Goal: Book appointment/travel/reservation

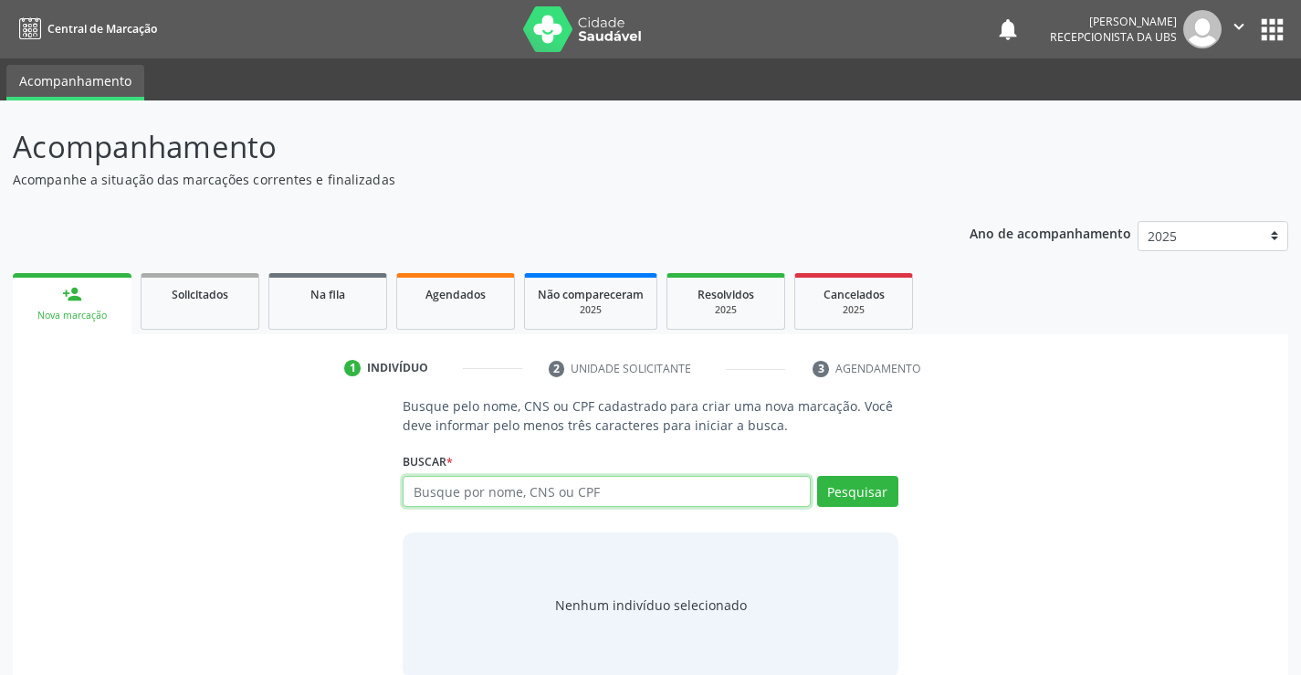
click at [441, 490] on input "text" at bounding box center [606, 491] width 407 height 31
click at [561, 485] on input "text" at bounding box center [606, 491] width 407 height 31
type input "02359887408"
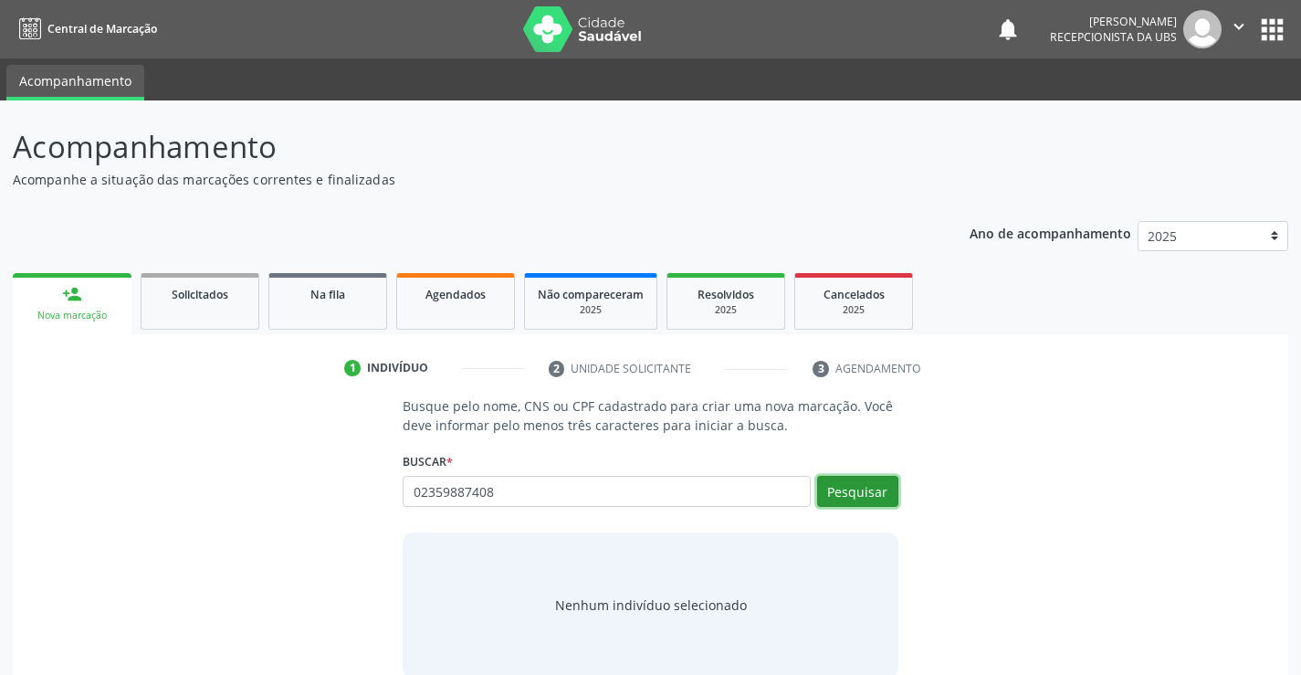
click at [842, 496] on button "Pesquisar" at bounding box center [857, 491] width 81 height 31
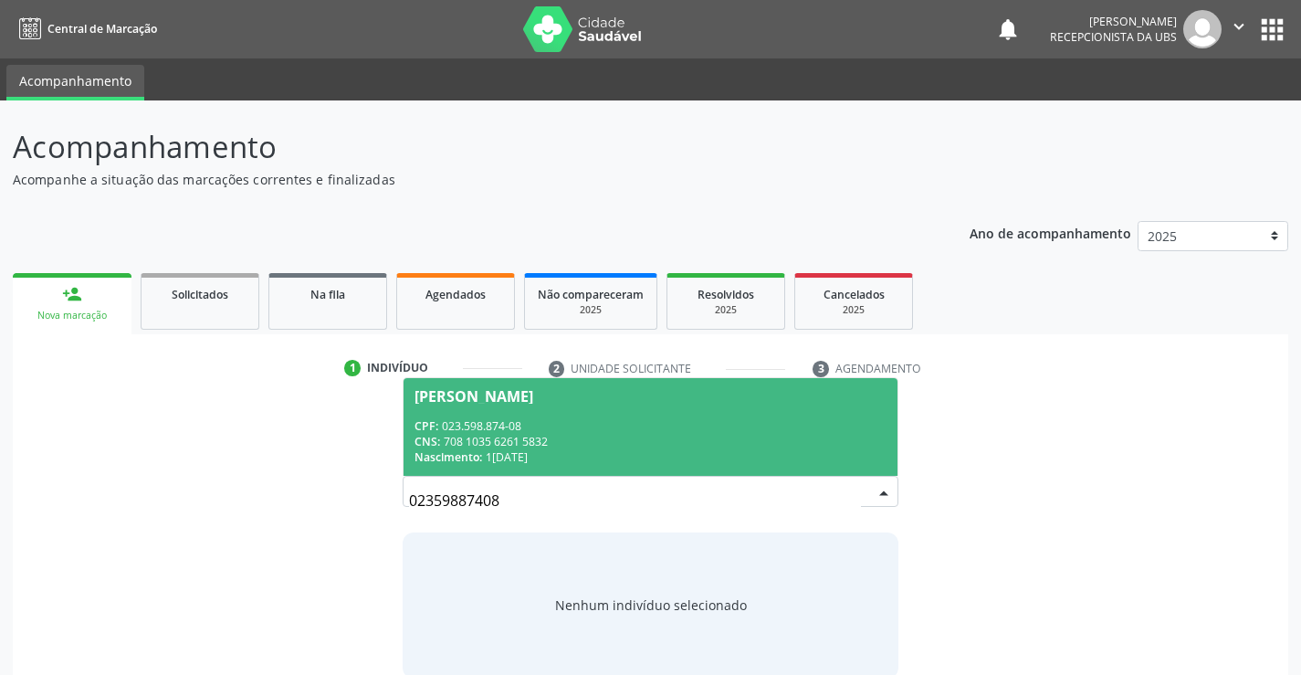
click at [722, 416] on span "[PERSON_NAME] CPF: 023.598.874-08 CNS: 708 1035 6261 5832 Nascimento: 1[DATE]" at bounding box center [650, 427] width 493 height 98
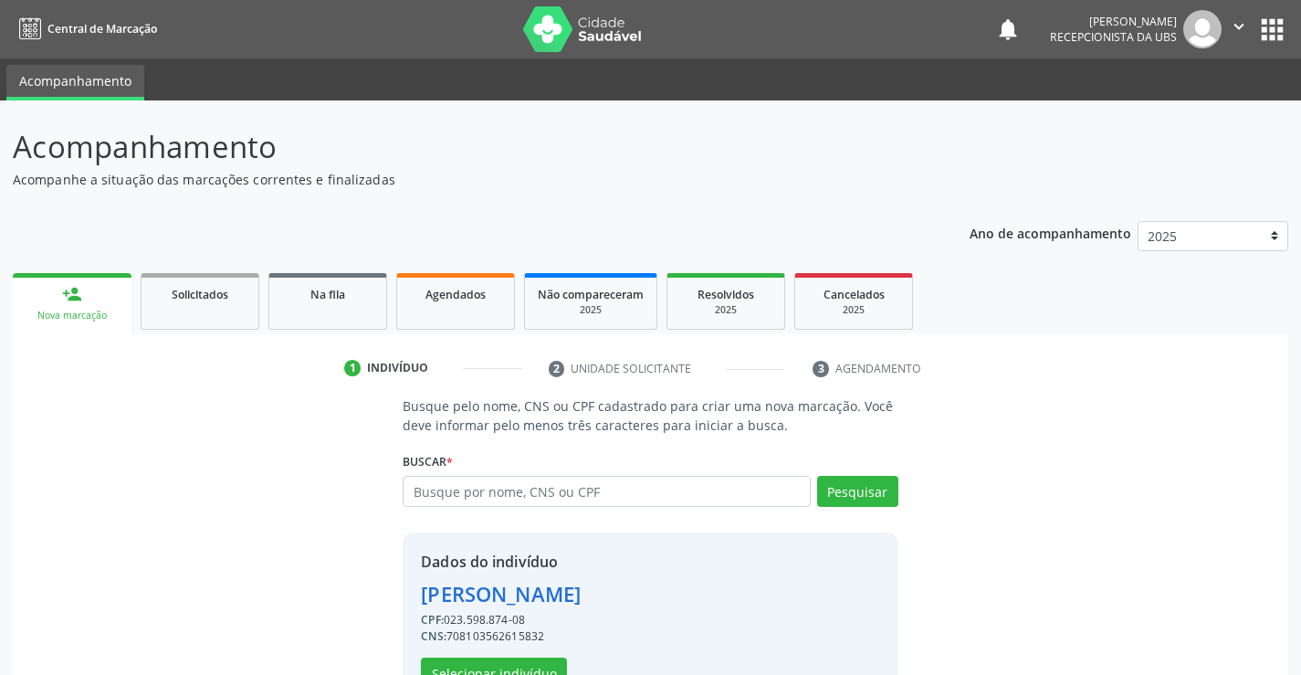
scroll to position [58, 0]
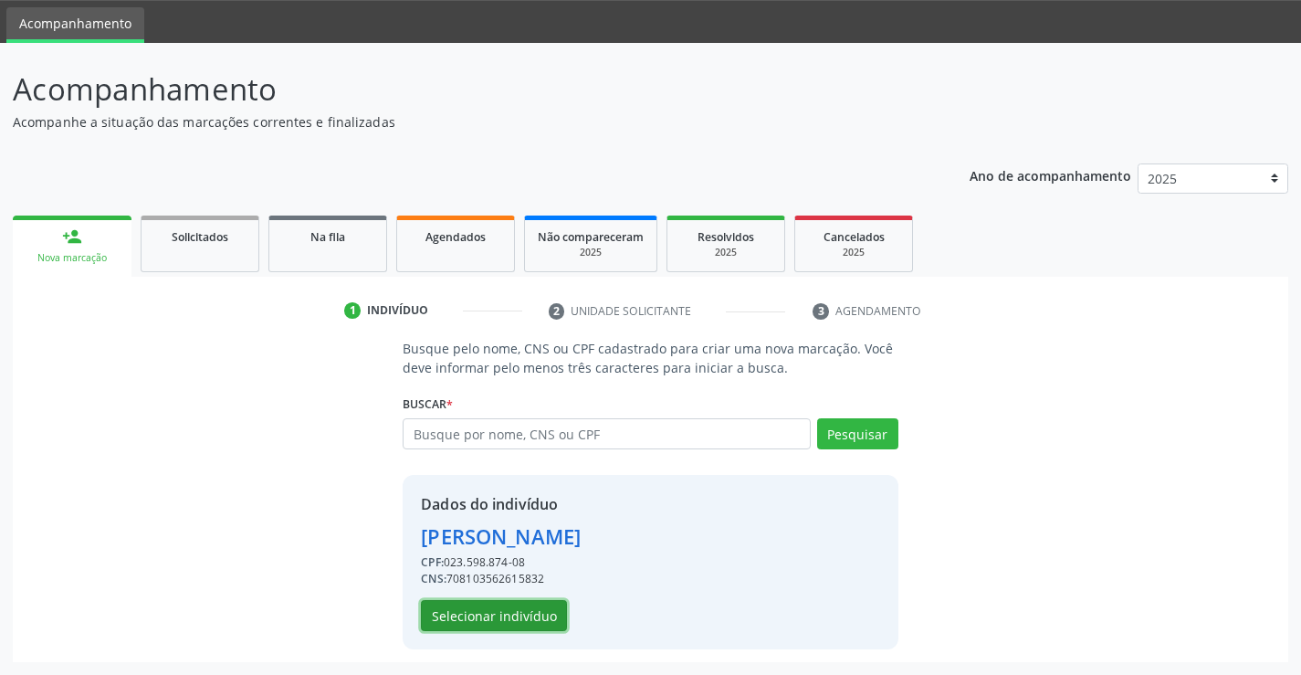
click at [442, 617] on button "Selecionar indivíduo" at bounding box center [494, 615] width 146 height 31
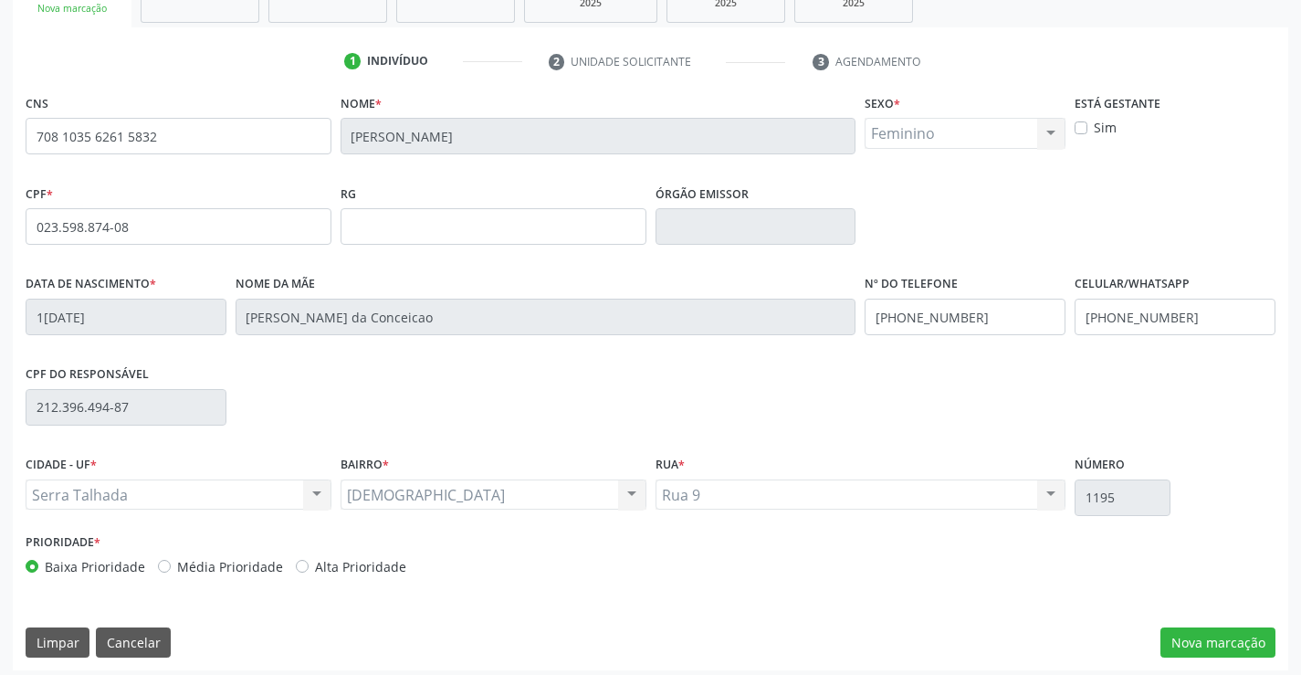
scroll to position [315, 0]
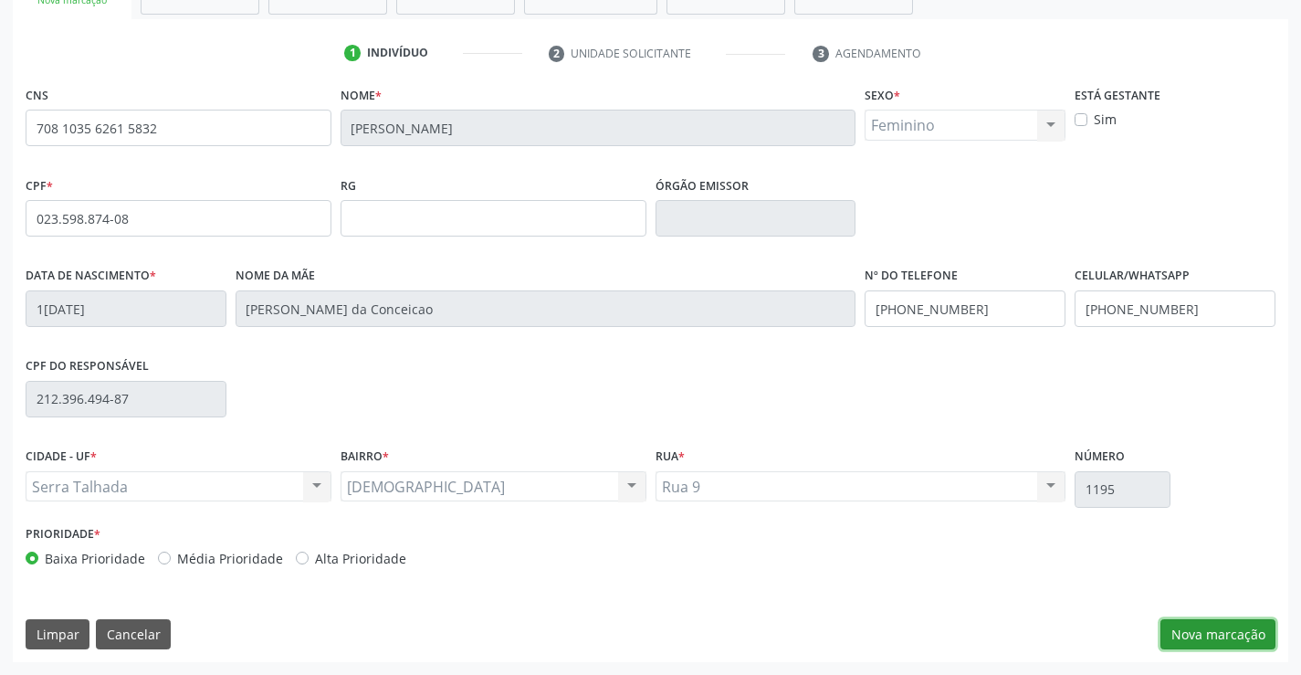
click at [1208, 632] on button "Nova marcação" at bounding box center [1218, 634] width 115 height 31
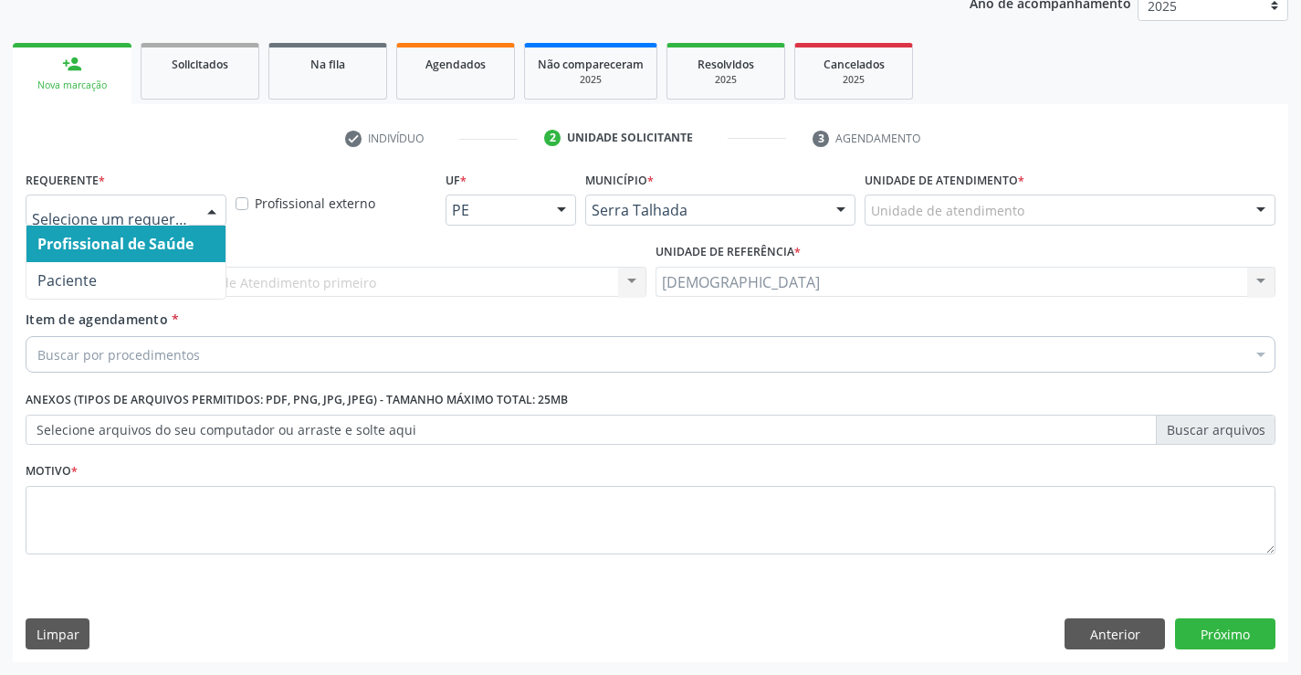
click at [212, 210] on div at bounding box center [211, 210] width 27 height 31
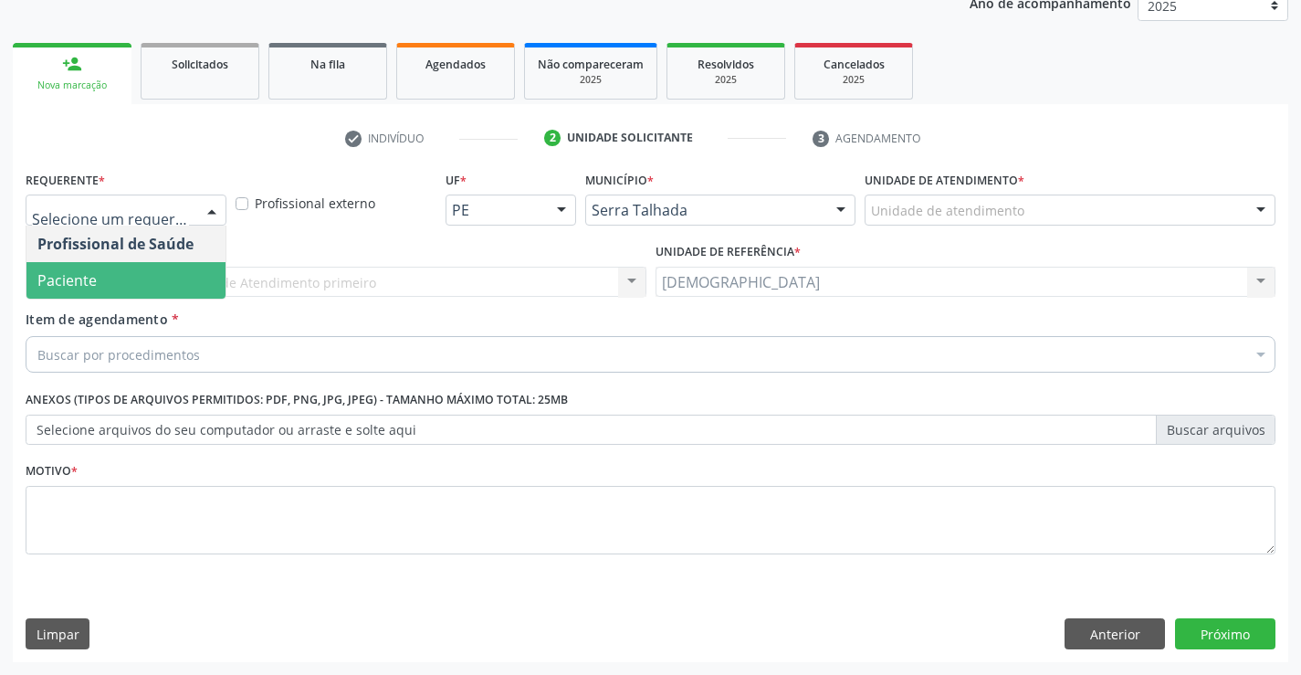
click at [117, 281] on span "Paciente" at bounding box center [125, 280] width 199 height 37
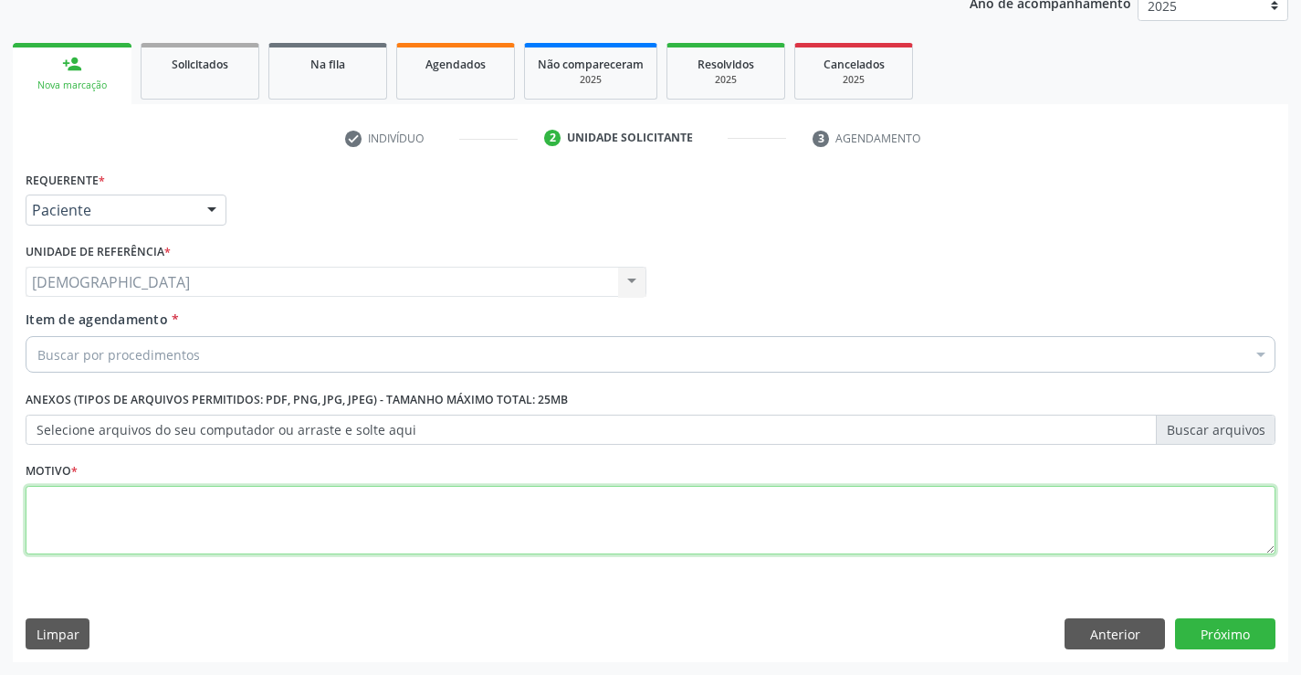
click at [78, 498] on textarea at bounding box center [651, 520] width 1250 height 69
type textarea "."
click at [98, 339] on div "Buscar por procedimentos" at bounding box center [651, 354] width 1250 height 37
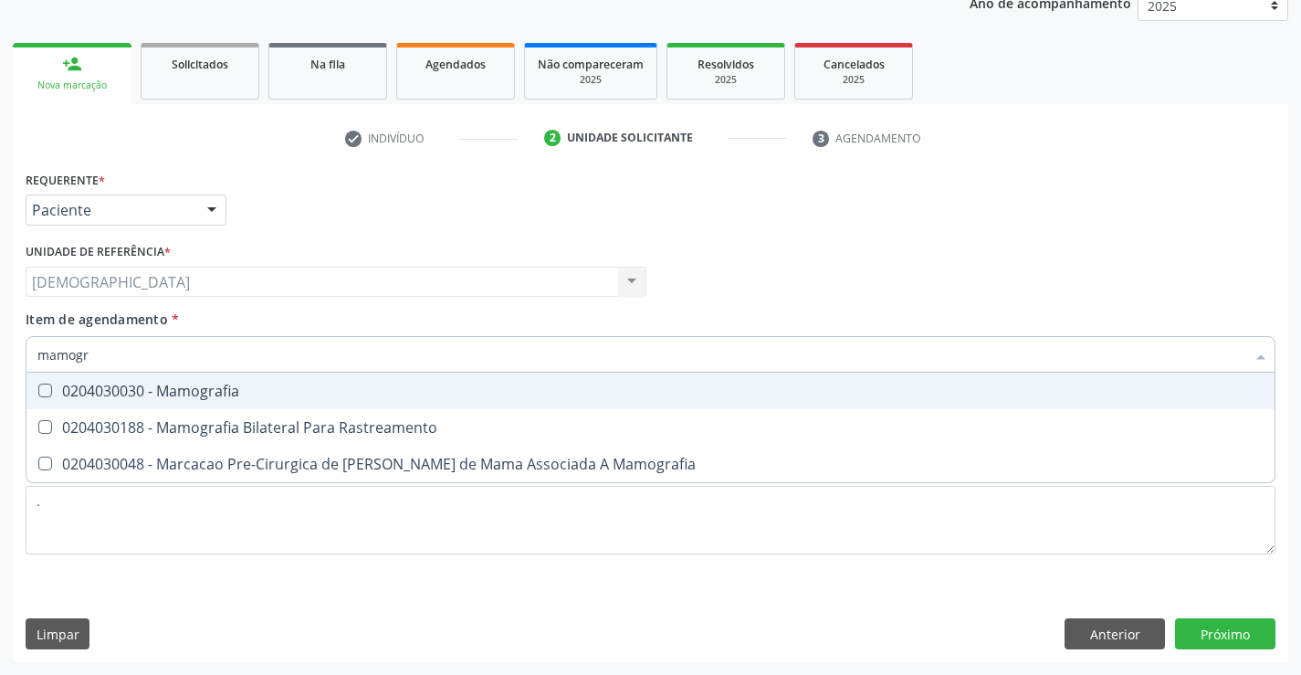
type input "mamogra"
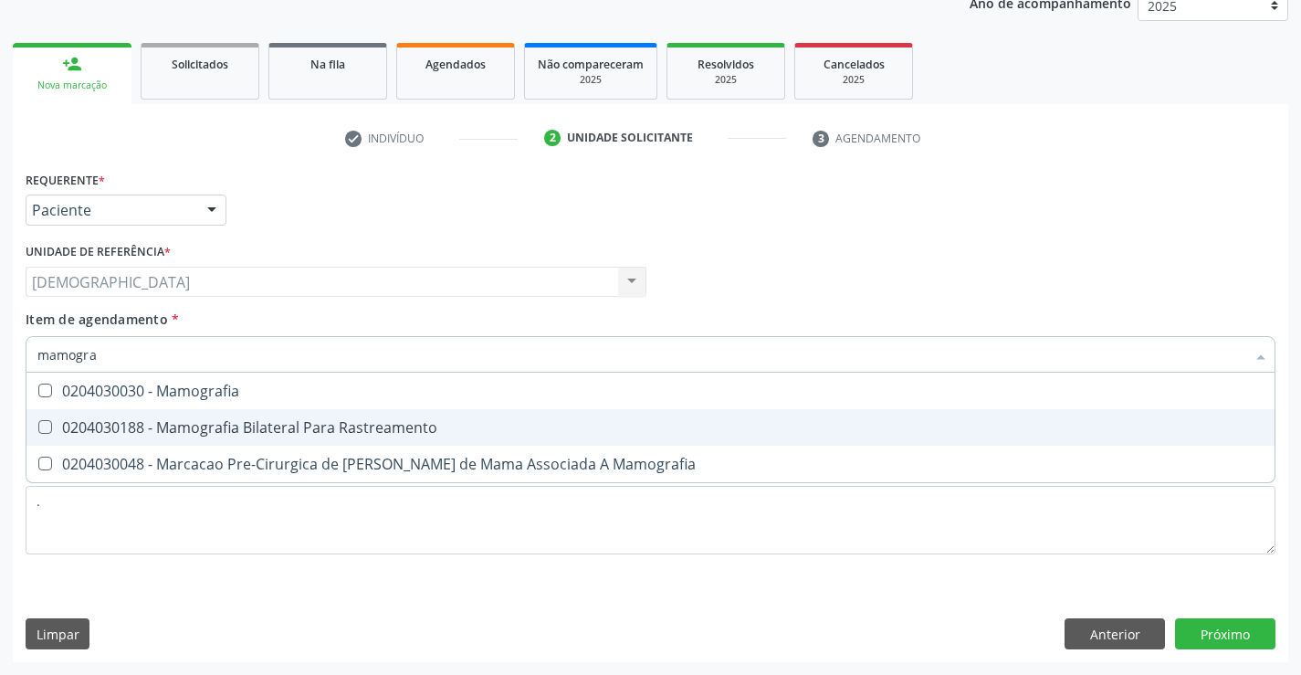
click at [244, 423] on div "0204030188 - Mamografia Bilateral Para Rastreamento" at bounding box center [650, 427] width 1227 height 15
checkbox Rastreamento "true"
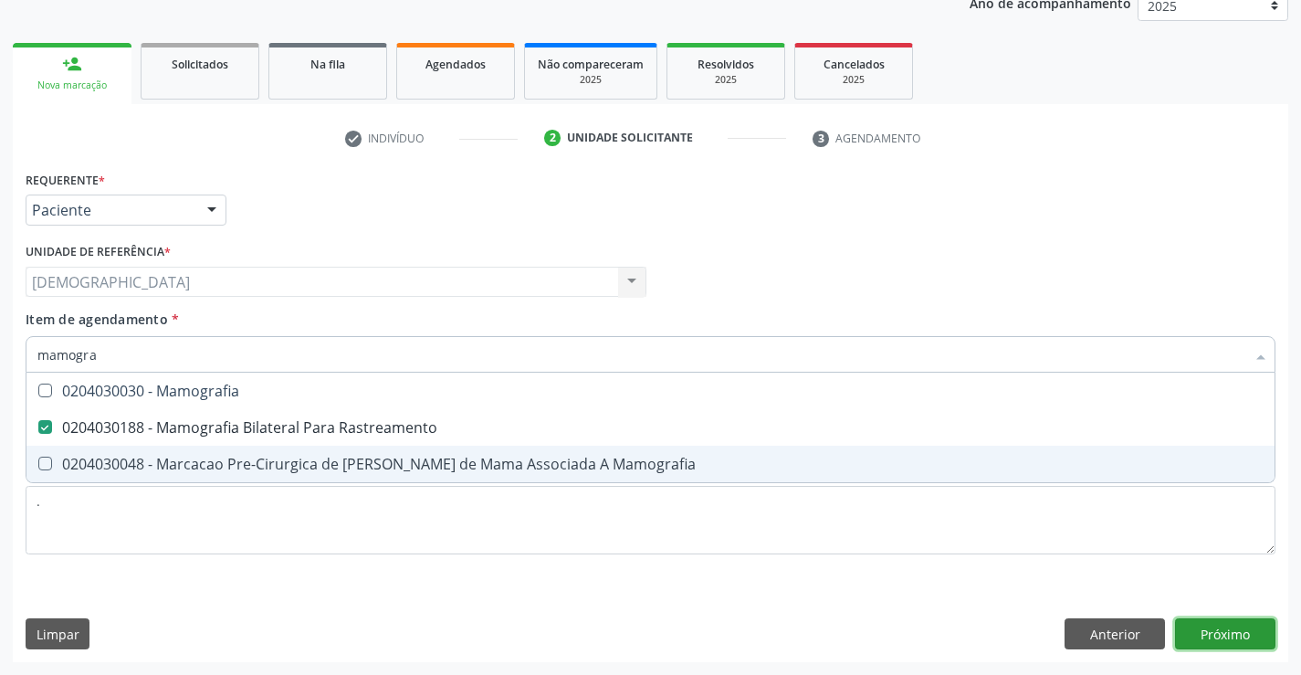
click at [1202, 637] on div "Requerente * Paciente Profissional de Saúde Paciente Nenhum resultado encontrad…" at bounding box center [651, 414] width 1276 height 496
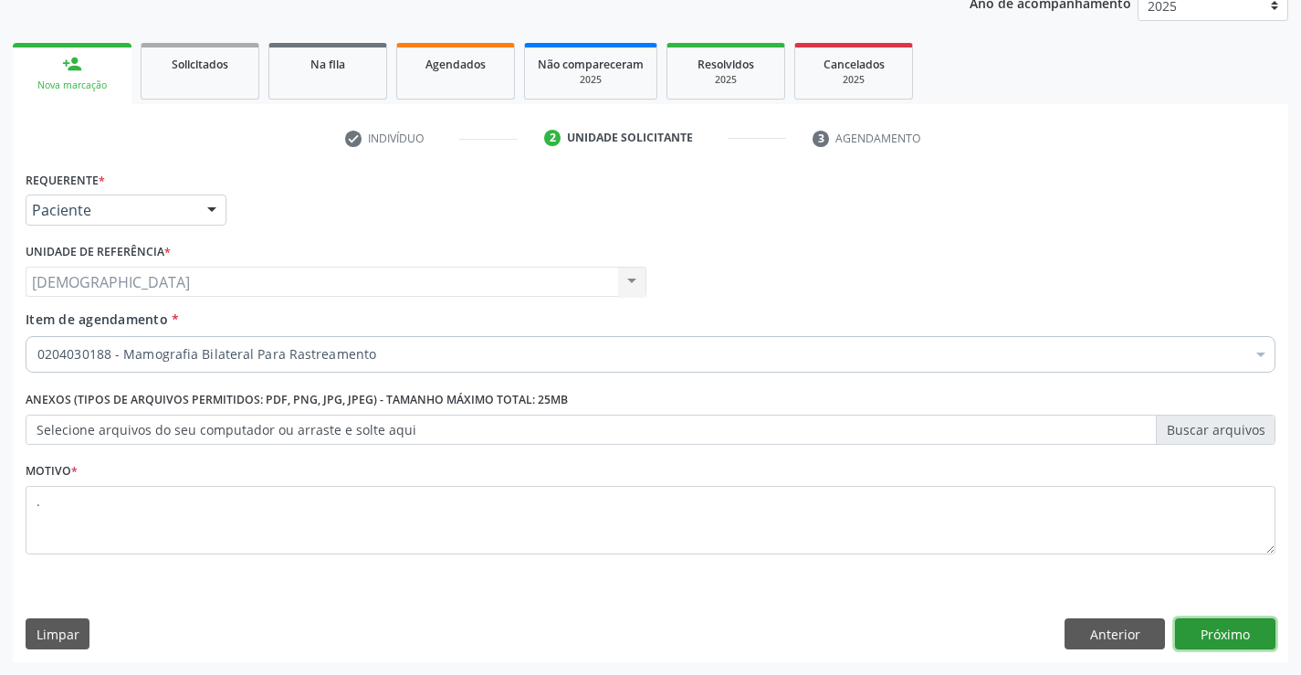
click at [1202, 637] on button "Próximo" at bounding box center [1225, 633] width 100 height 31
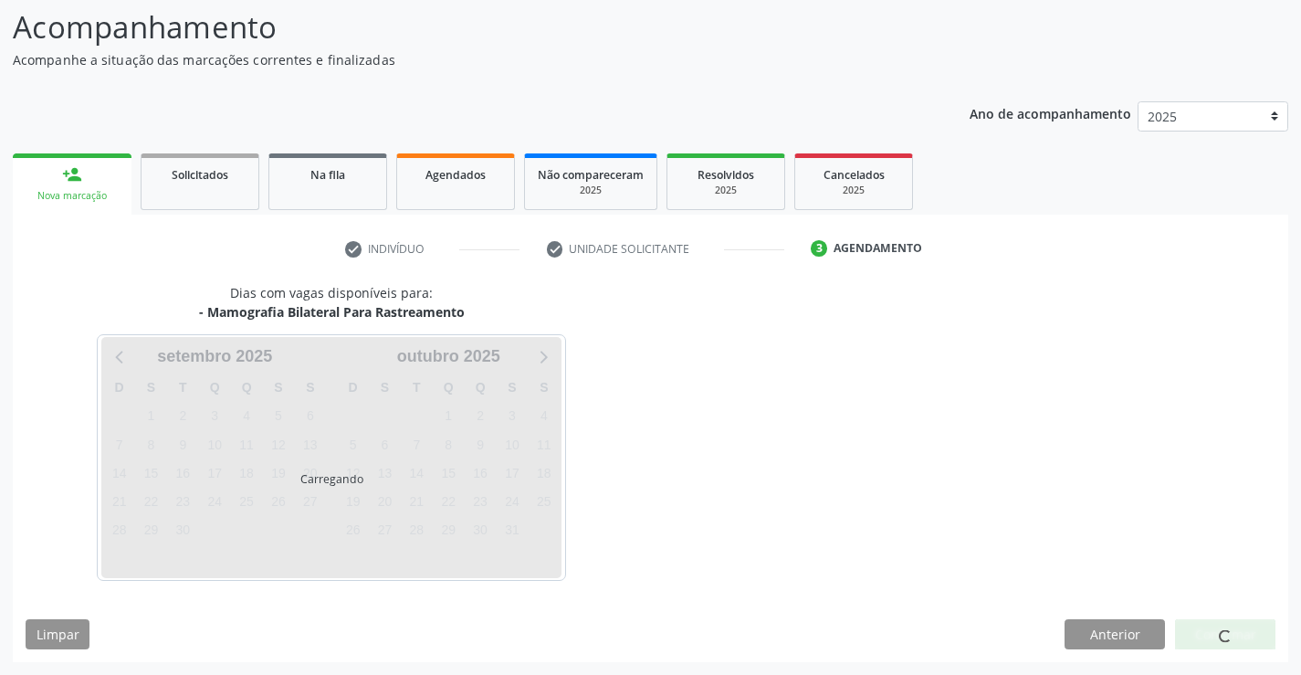
scroll to position [120, 0]
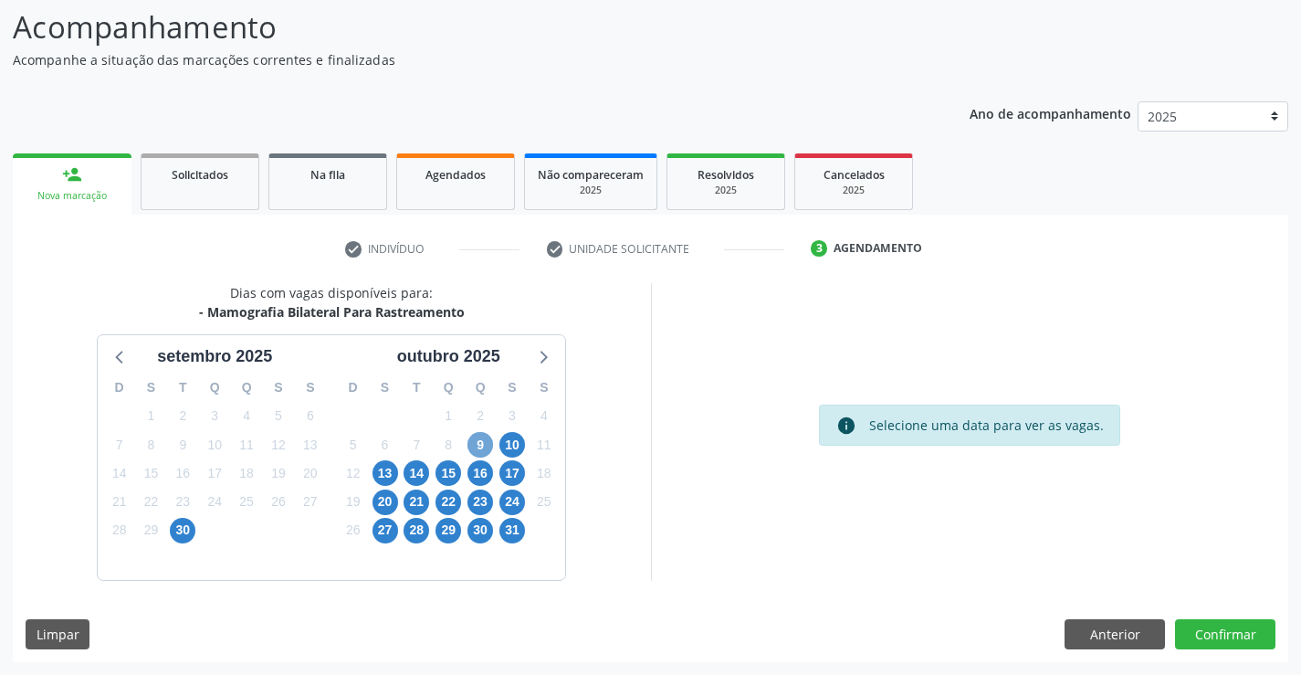
click at [479, 451] on span "9" at bounding box center [481, 445] width 26 height 26
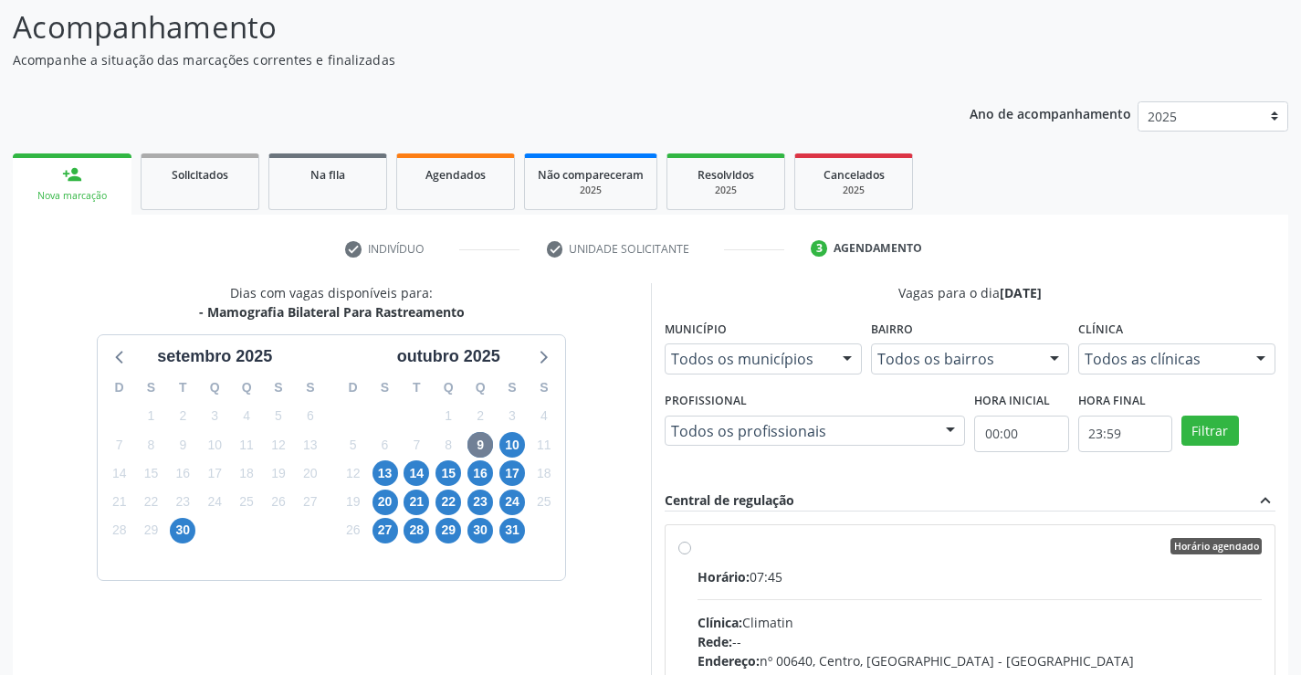
click at [746, 559] on label "Horário agendado Horário: 07:45 Clínica: Climatin Rede: -- Endereço: nº 00640, …" at bounding box center [980, 678] width 565 height 280
click at [691, 554] on input "Horário agendado Horário: 07:45 Clínica: Climatin Rede: -- Endereço: nº 00640, …" at bounding box center [685, 546] width 13 height 16
radio input "true"
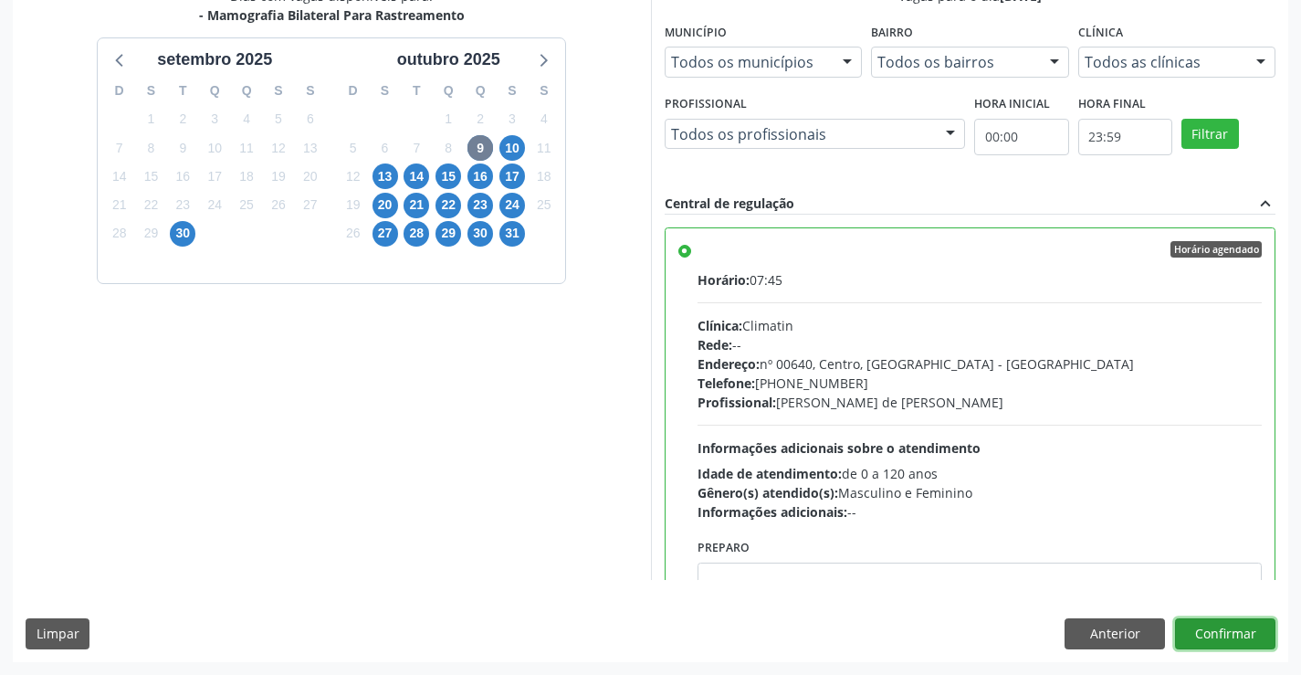
click at [1234, 632] on button "Confirmar" at bounding box center [1225, 633] width 100 height 31
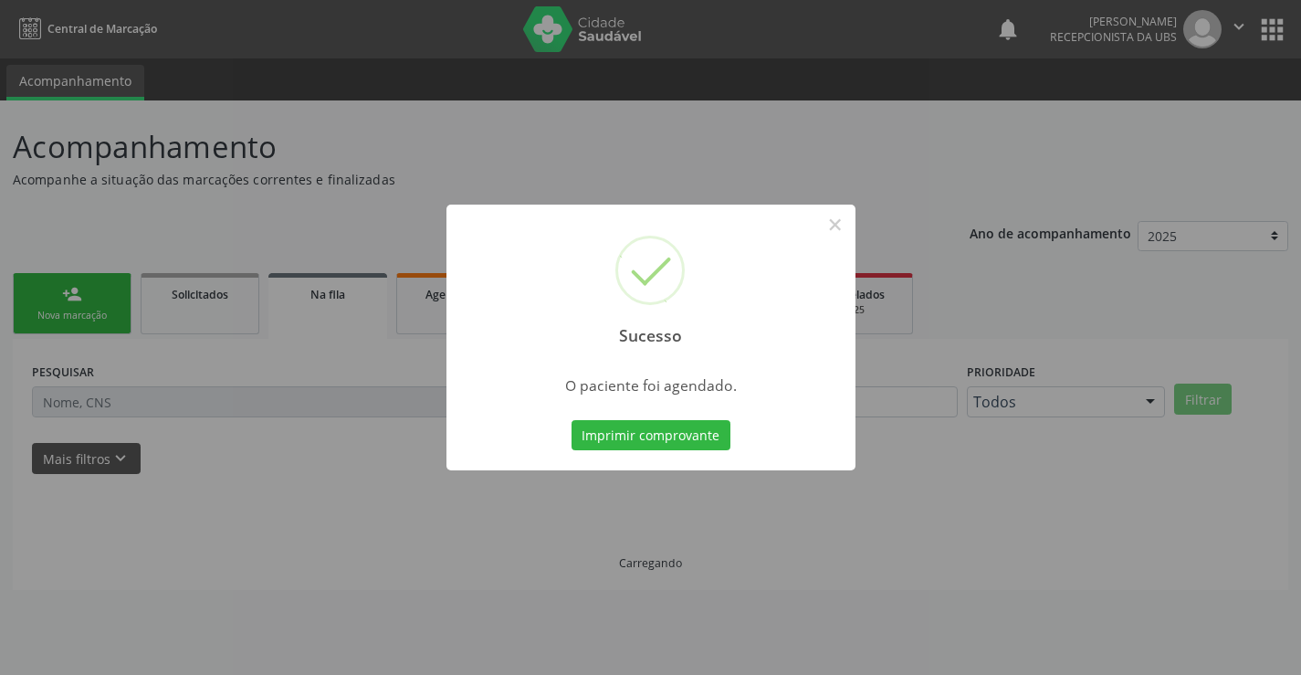
scroll to position [0, 0]
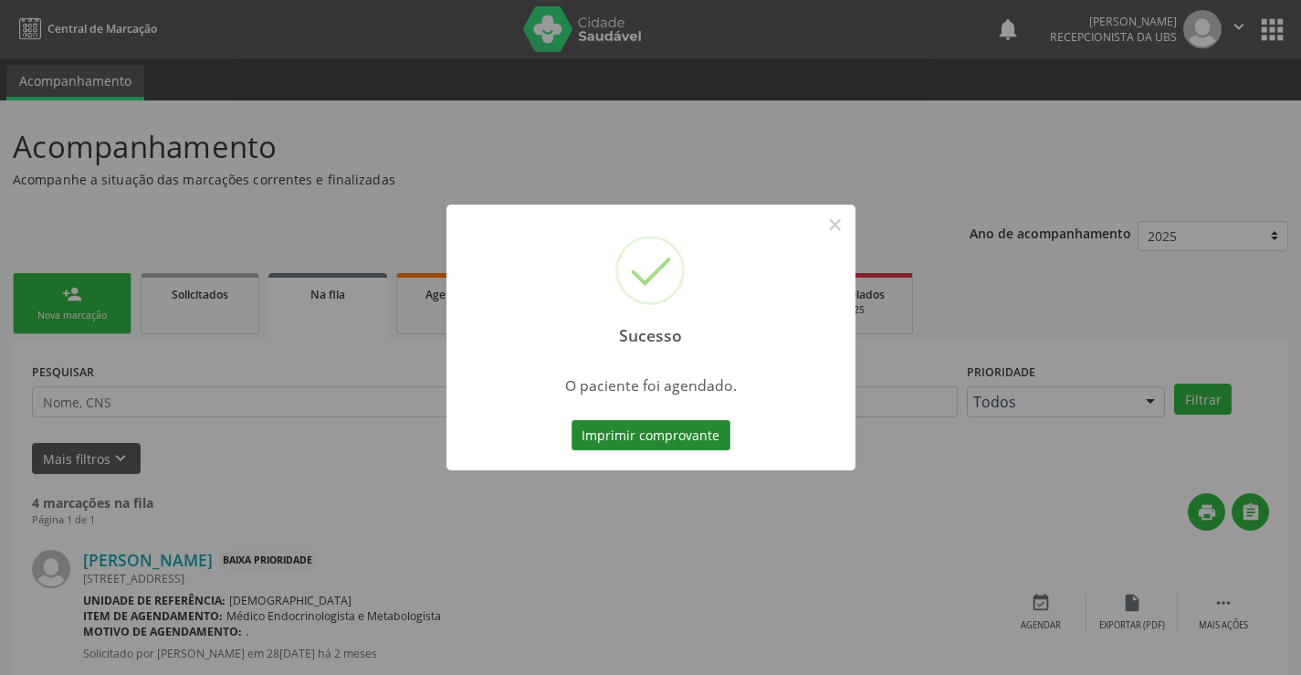
click at [626, 441] on button "Imprimir comprovante" at bounding box center [651, 435] width 159 height 31
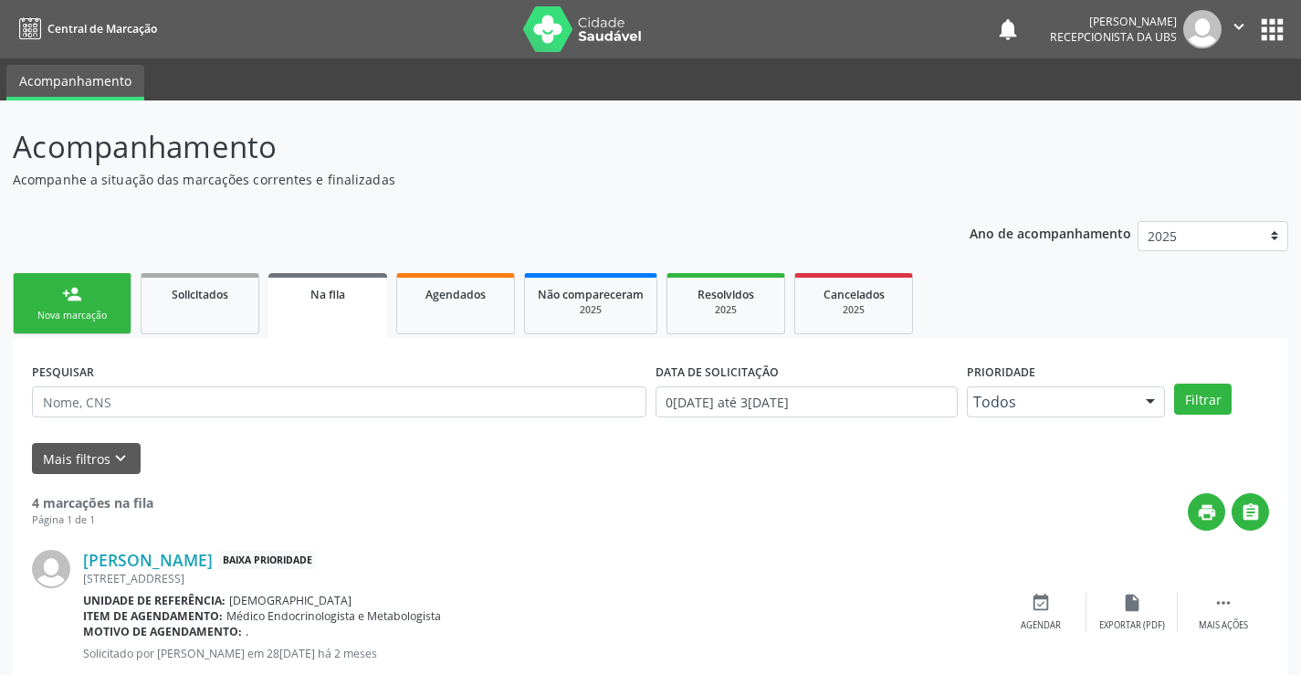
click at [87, 292] on link "person_add Nova marcação" at bounding box center [72, 303] width 119 height 61
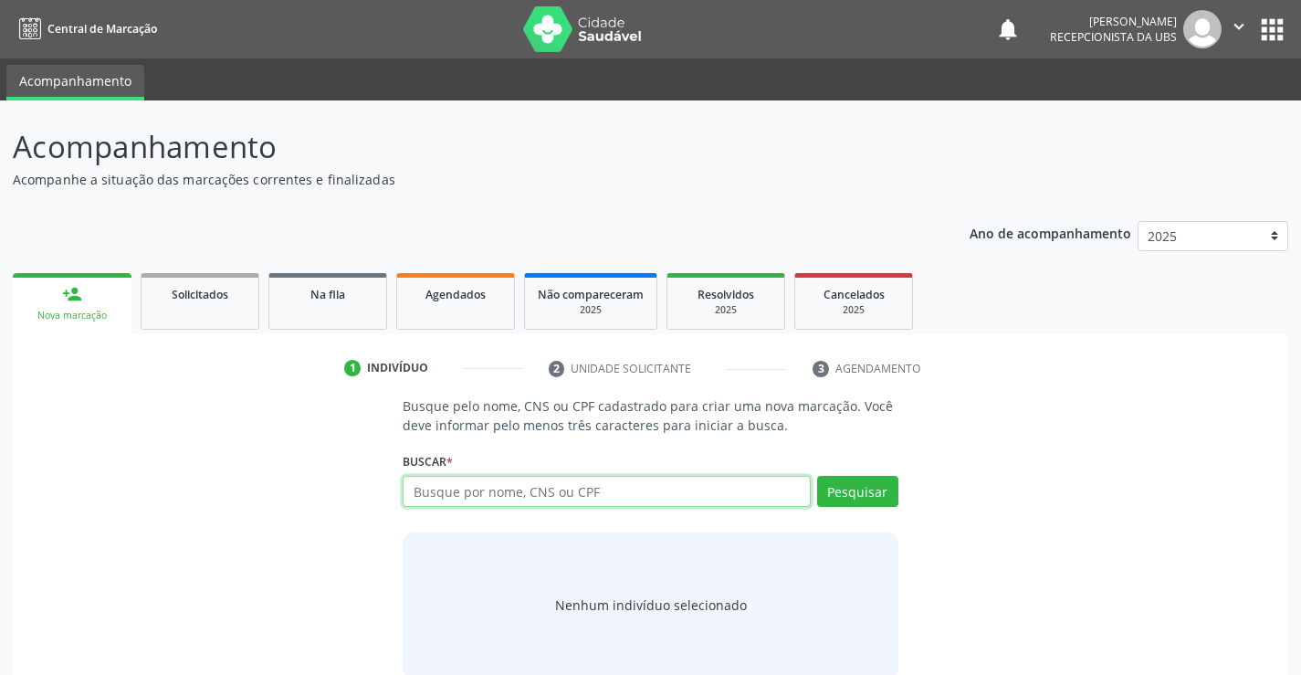
click at [421, 492] on input "text" at bounding box center [606, 491] width 407 height 31
type input "07294293422"
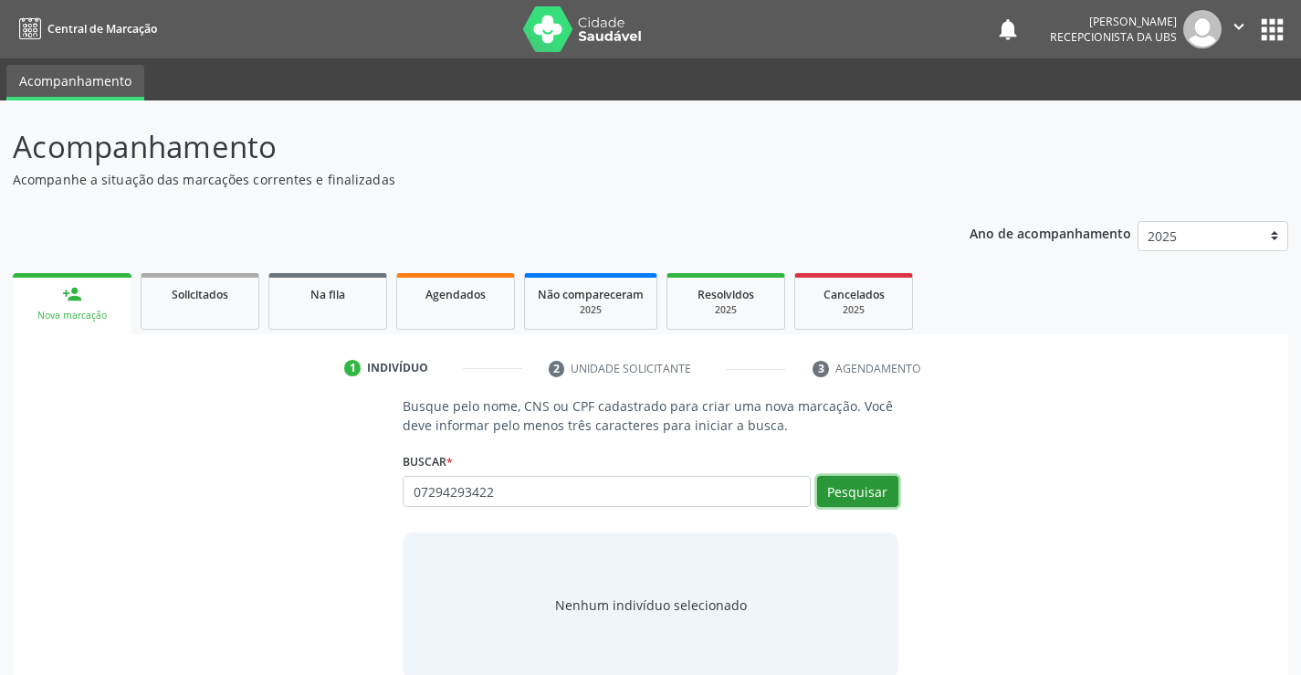
click at [876, 484] on button "Pesquisar" at bounding box center [857, 491] width 81 height 31
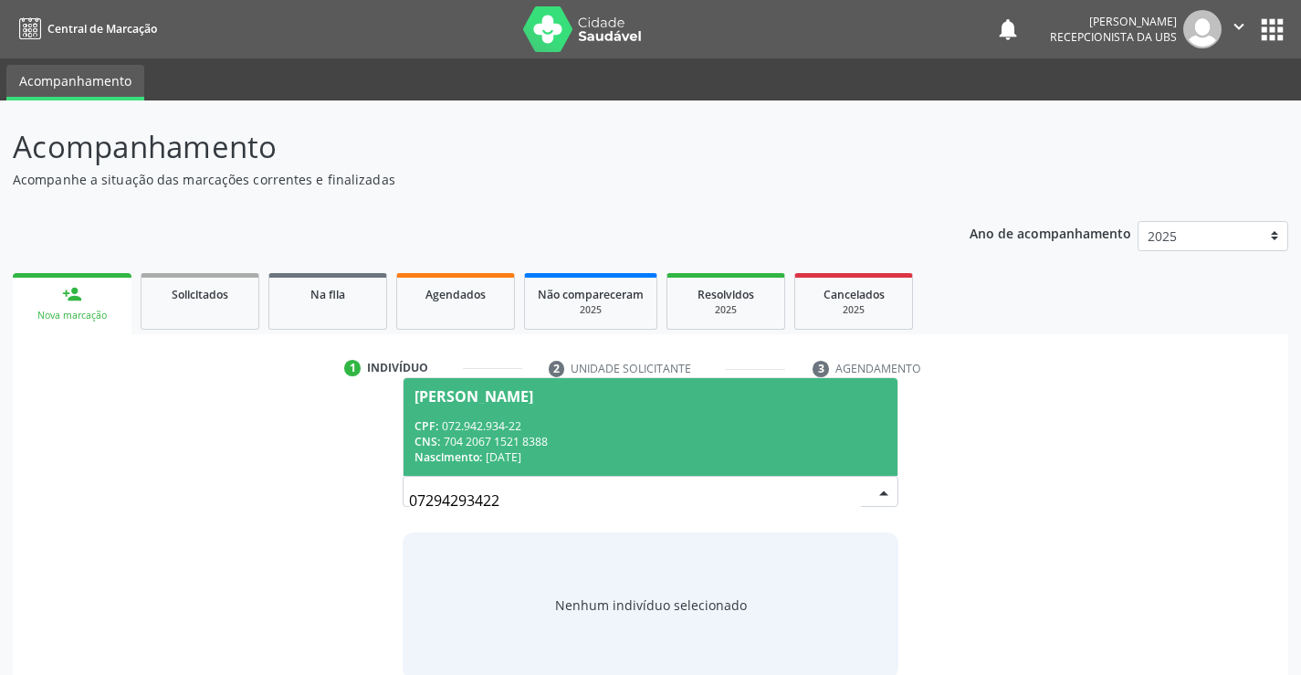
click at [511, 420] on div "CPF: 072.942.934-22" at bounding box center [650, 426] width 471 height 16
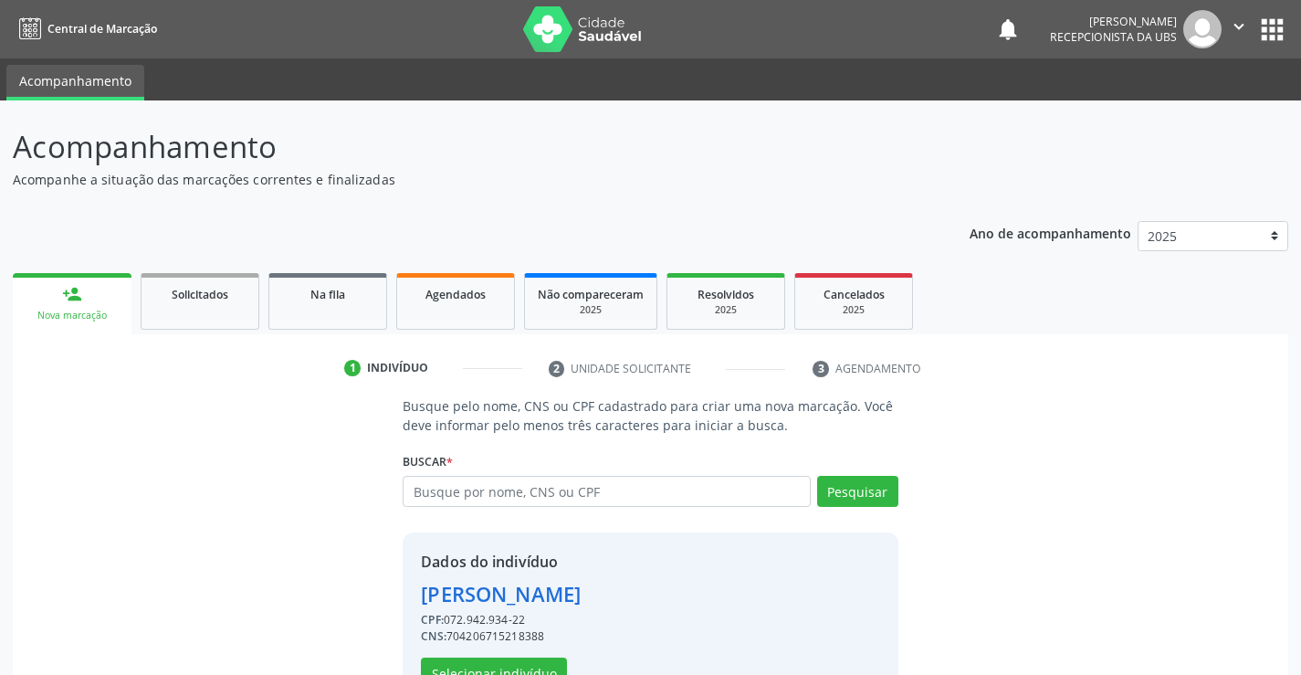
scroll to position [58, 0]
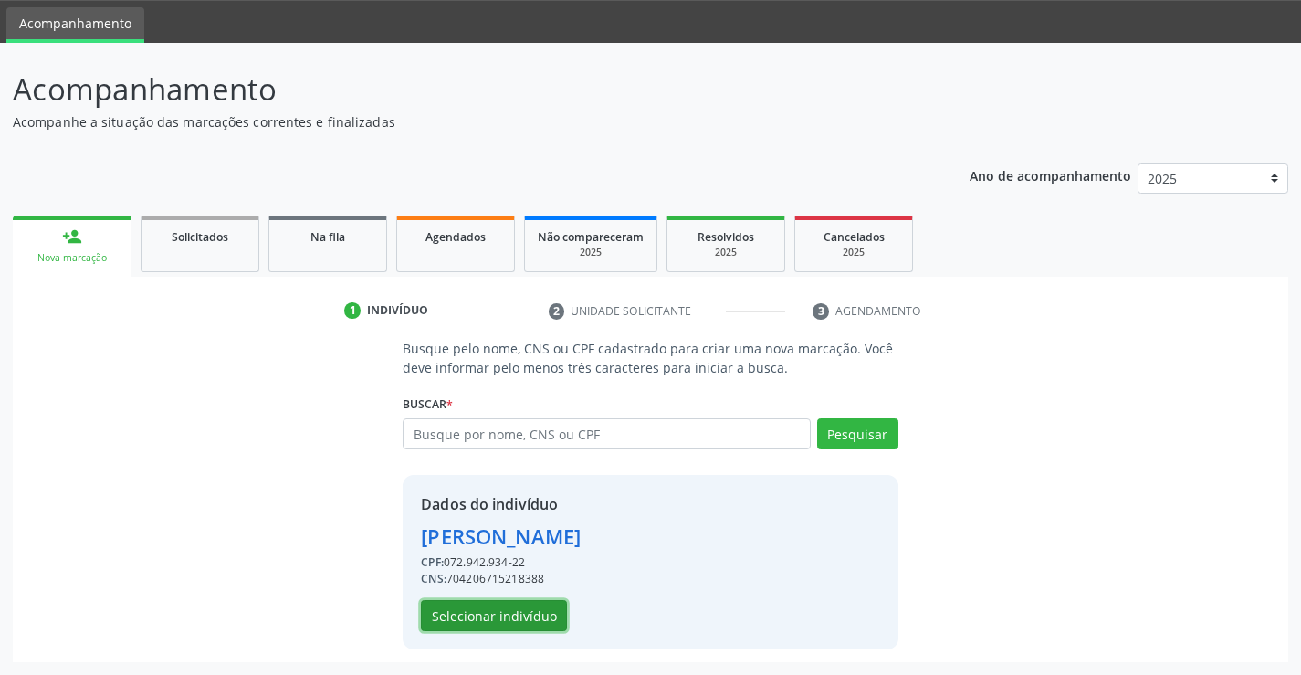
click at [491, 615] on button "Selecionar indivíduo" at bounding box center [494, 615] width 146 height 31
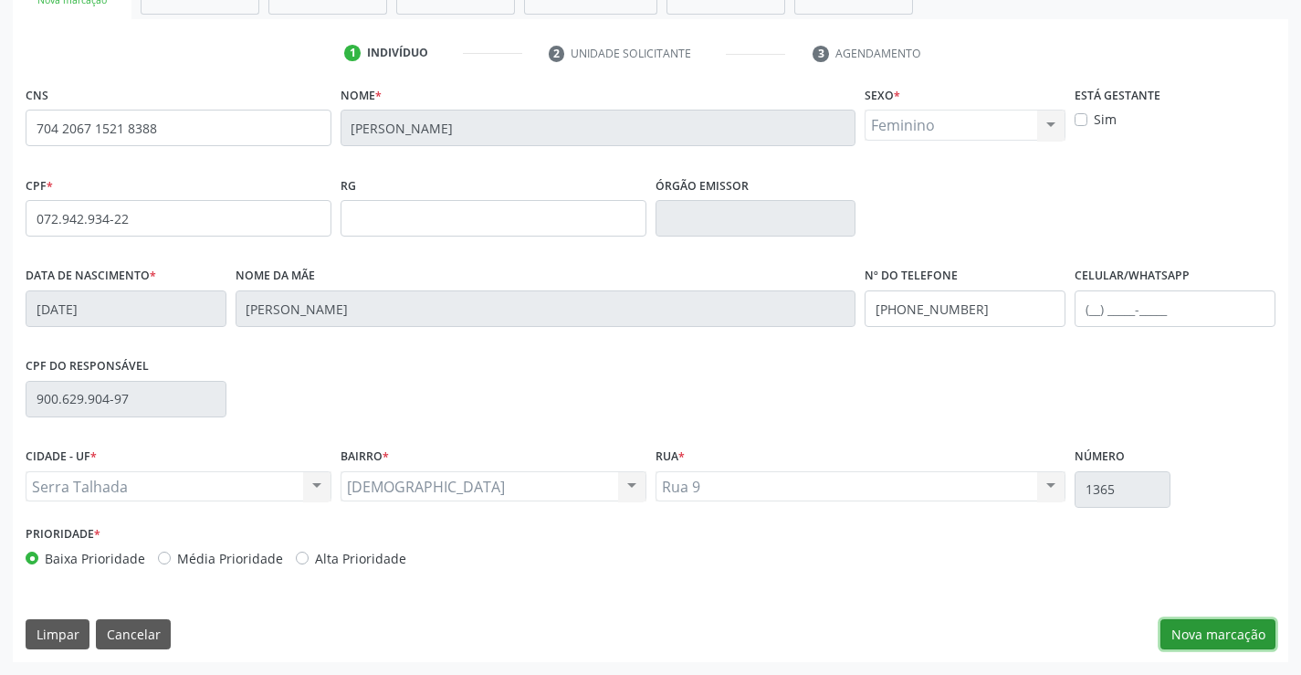
click at [1237, 631] on button "Nova marcação" at bounding box center [1218, 634] width 115 height 31
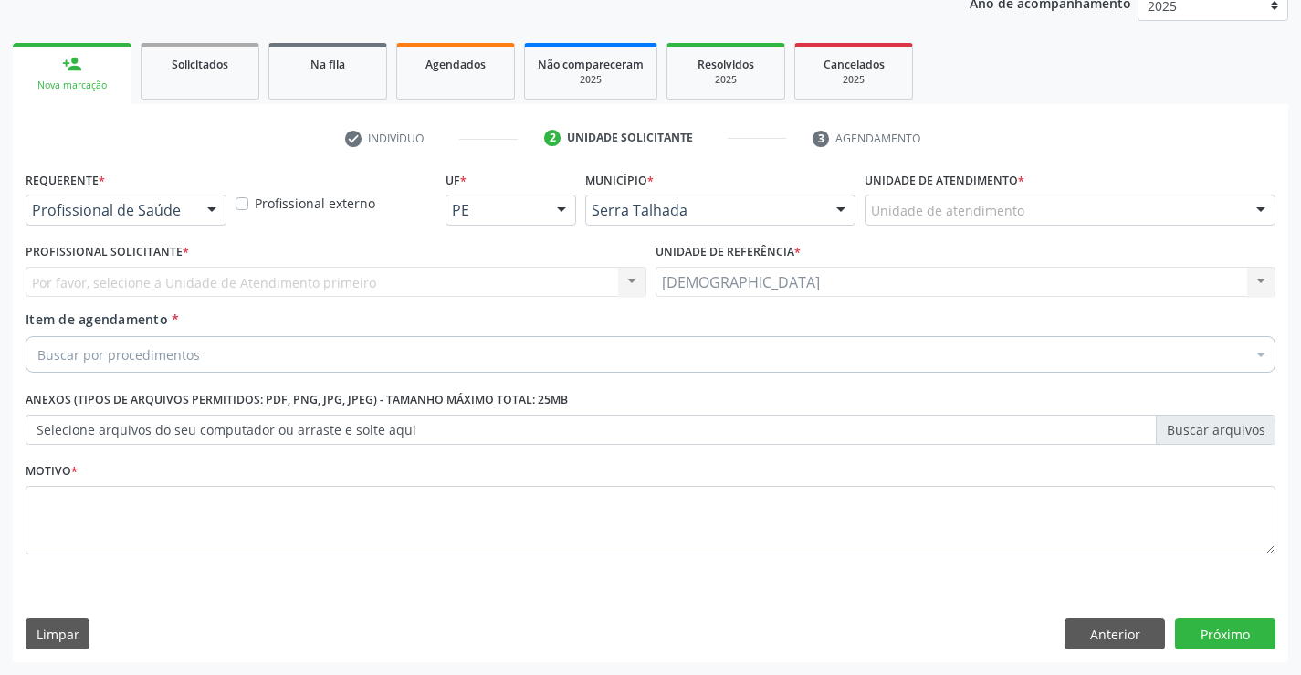
scroll to position [230, 0]
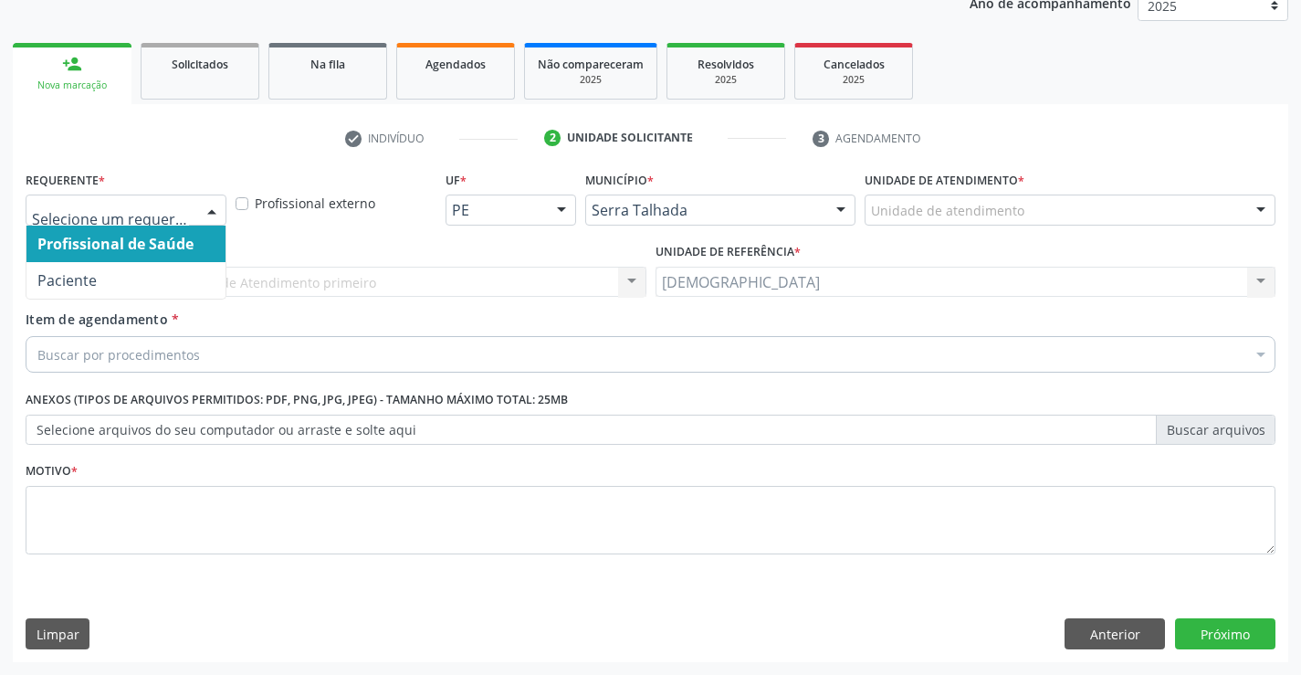
click at [212, 205] on div at bounding box center [211, 210] width 27 height 31
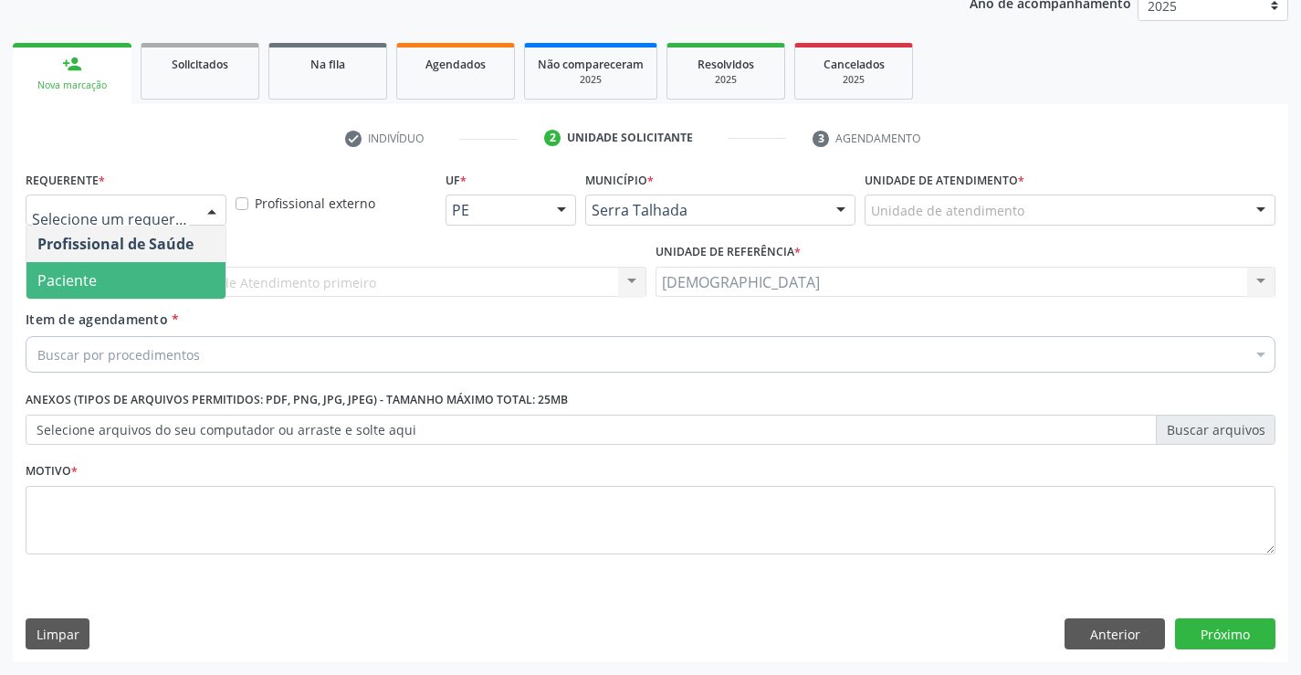
click at [110, 284] on span "Paciente" at bounding box center [125, 280] width 199 height 37
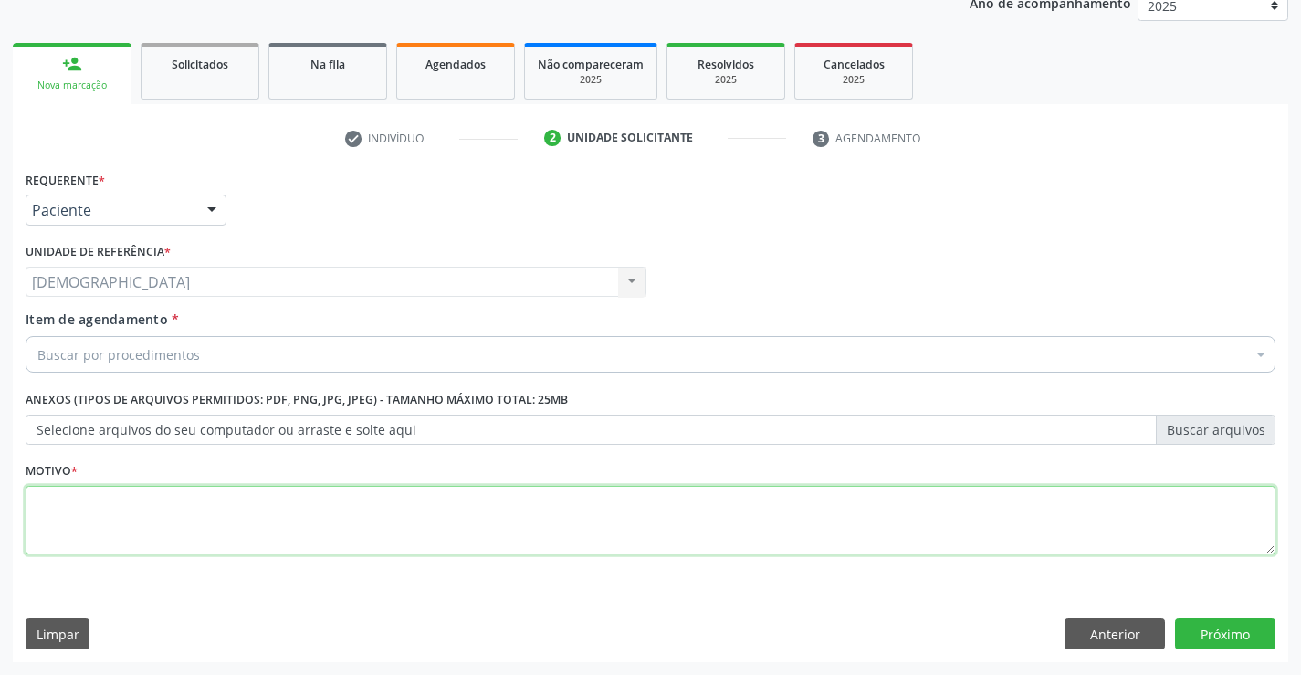
click at [86, 536] on textarea at bounding box center [651, 520] width 1250 height 69
type textarea "."
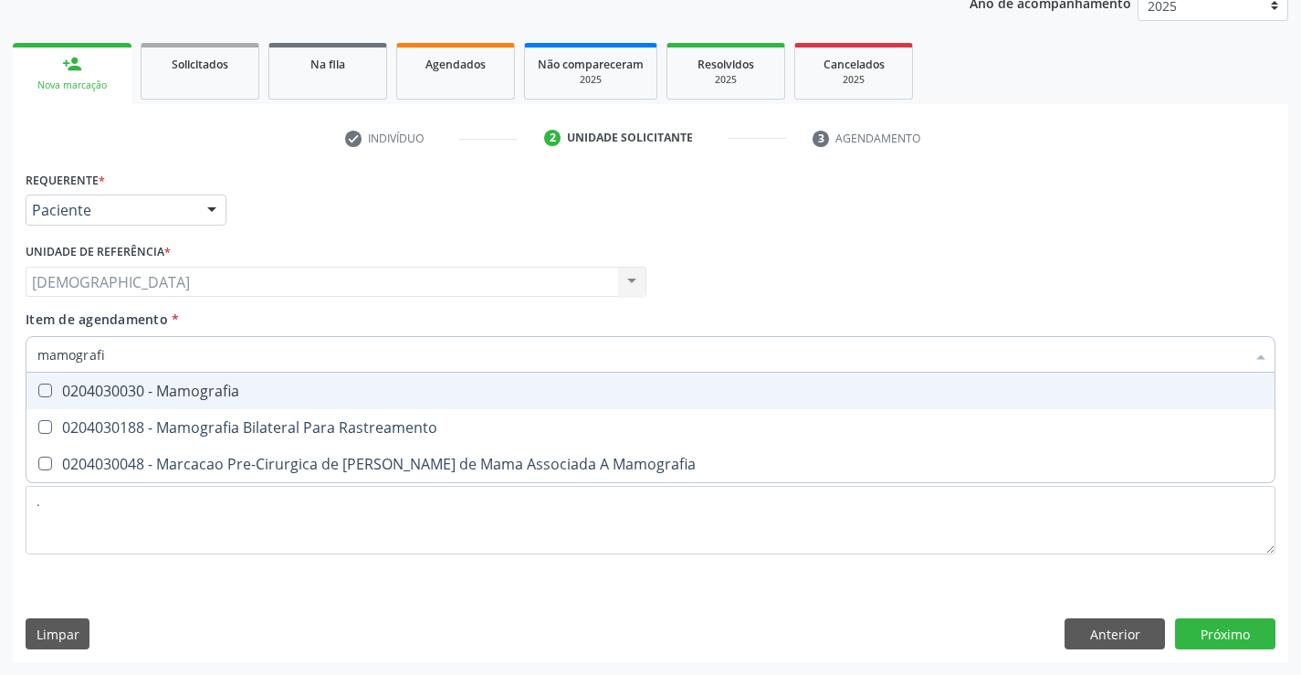
type input "mamografia"
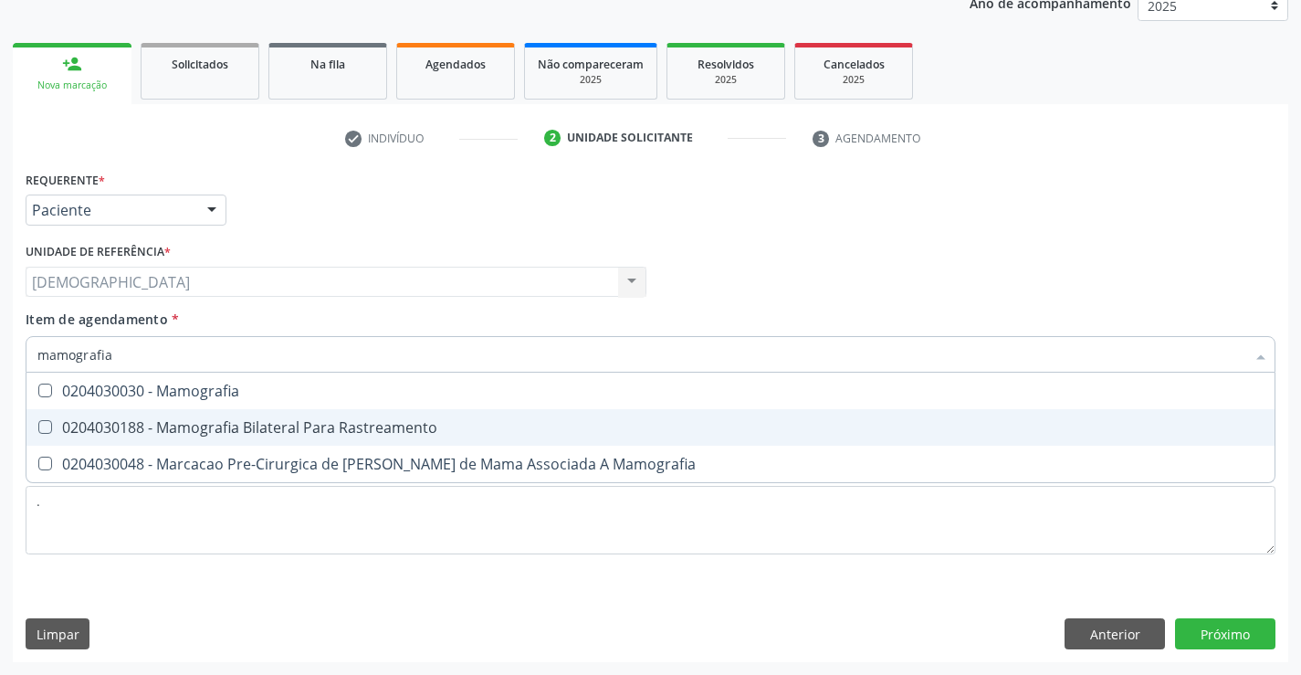
click at [182, 429] on div "0204030188 - Mamografia Bilateral Para Rastreamento" at bounding box center [650, 427] width 1227 height 15
checkbox Rastreamento "true"
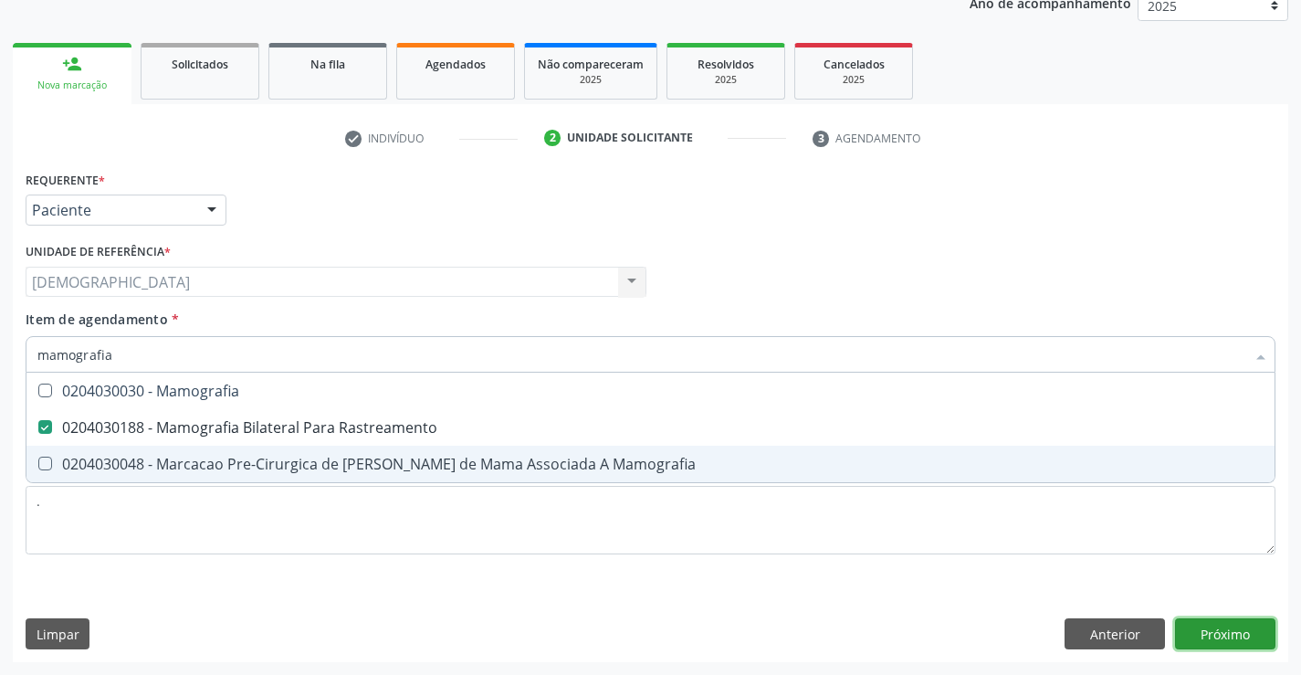
click at [1196, 631] on div "Requerente * Paciente Profissional de Saúde Paciente Nenhum resultado encontrad…" at bounding box center [651, 414] width 1276 height 496
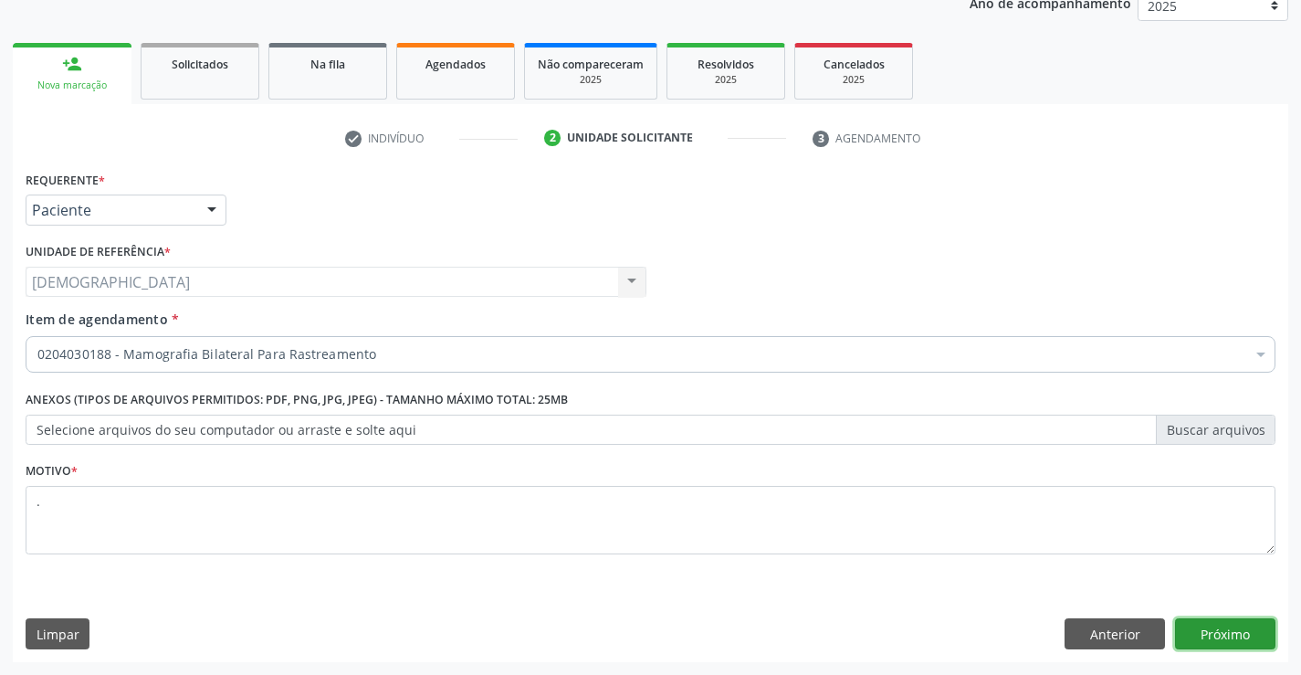
click at [1196, 630] on button "Próximo" at bounding box center [1225, 633] width 100 height 31
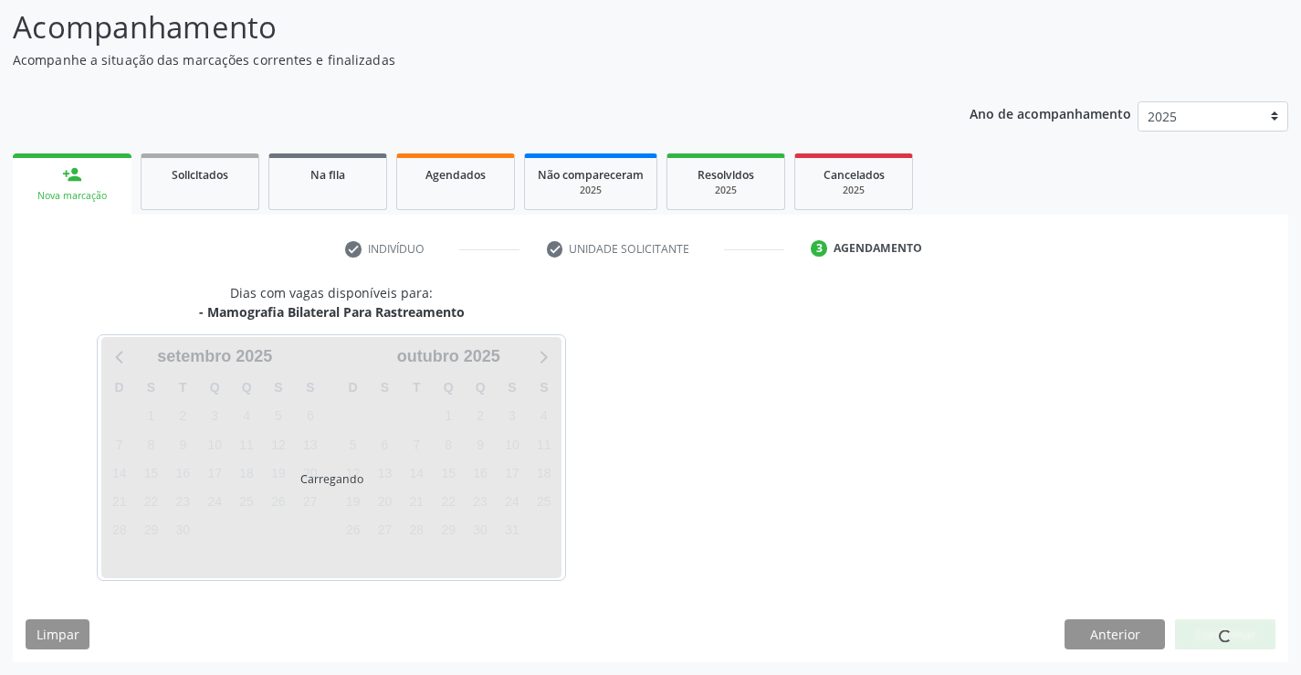
scroll to position [120, 0]
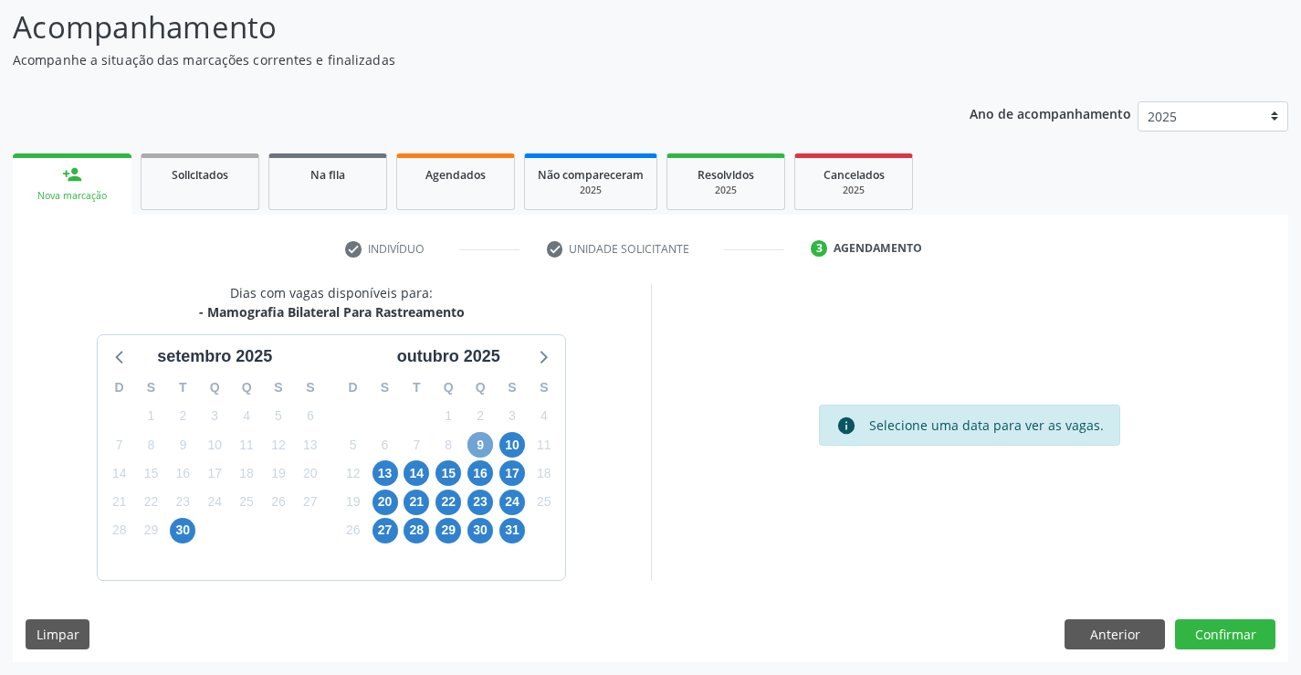
click at [477, 439] on span "9" at bounding box center [481, 445] width 26 height 26
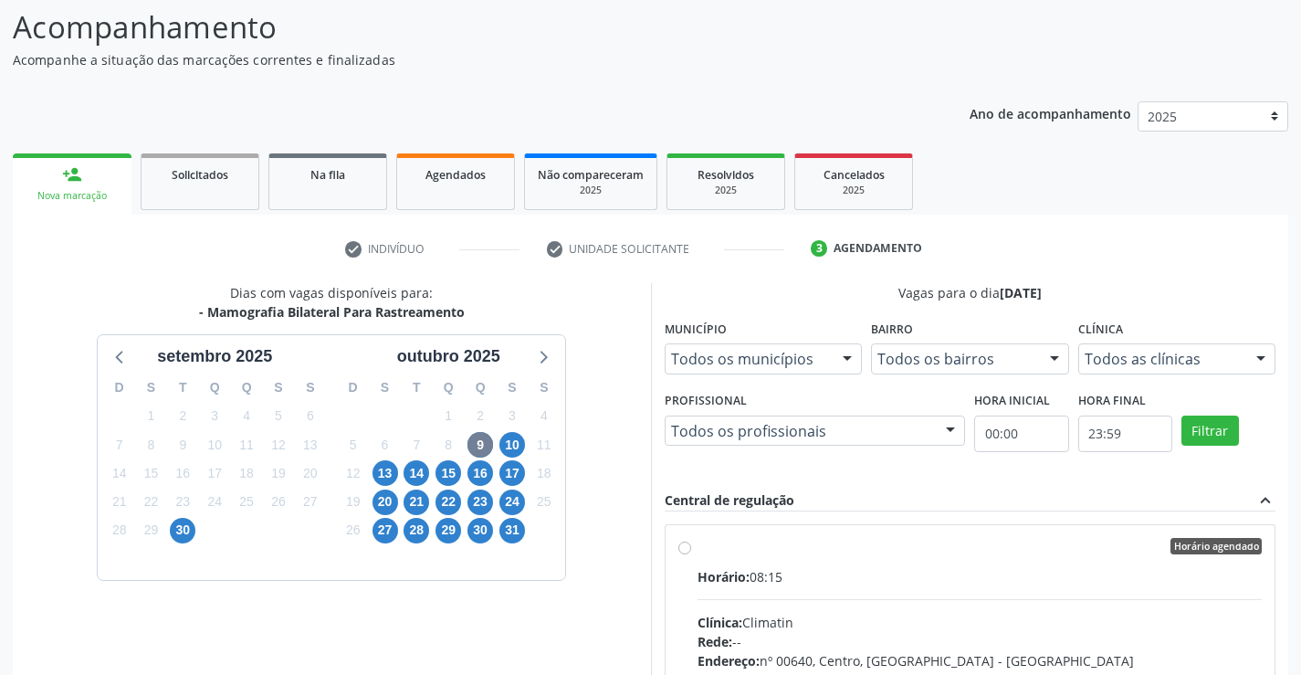
click at [729, 563] on label "Horário agendado Horário: 08:15 Clínica: Climatin Rede: -- Endereço: nº 00640, …" at bounding box center [980, 678] width 565 height 280
click at [691, 554] on input "Horário agendado Horário: 08:15 Clínica: Climatin Rede: -- Endereço: nº 00640, …" at bounding box center [685, 546] width 13 height 16
radio input "true"
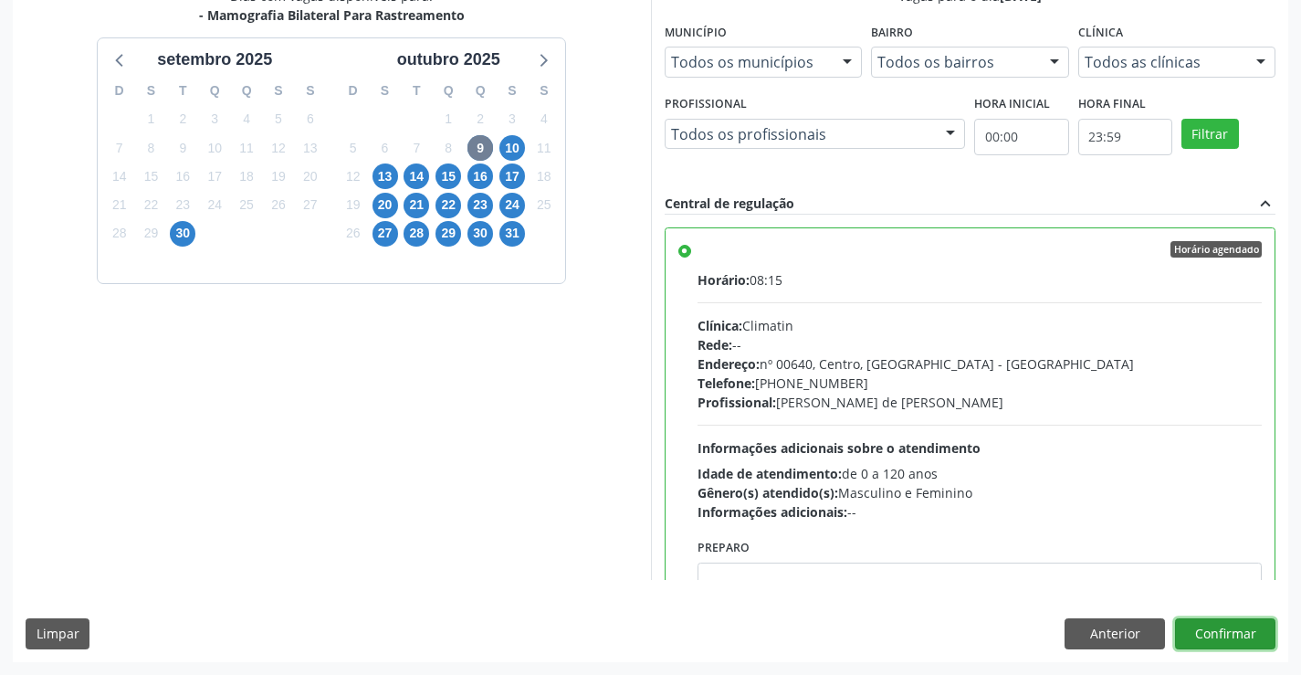
click at [1225, 638] on button "Confirmar" at bounding box center [1225, 633] width 100 height 31
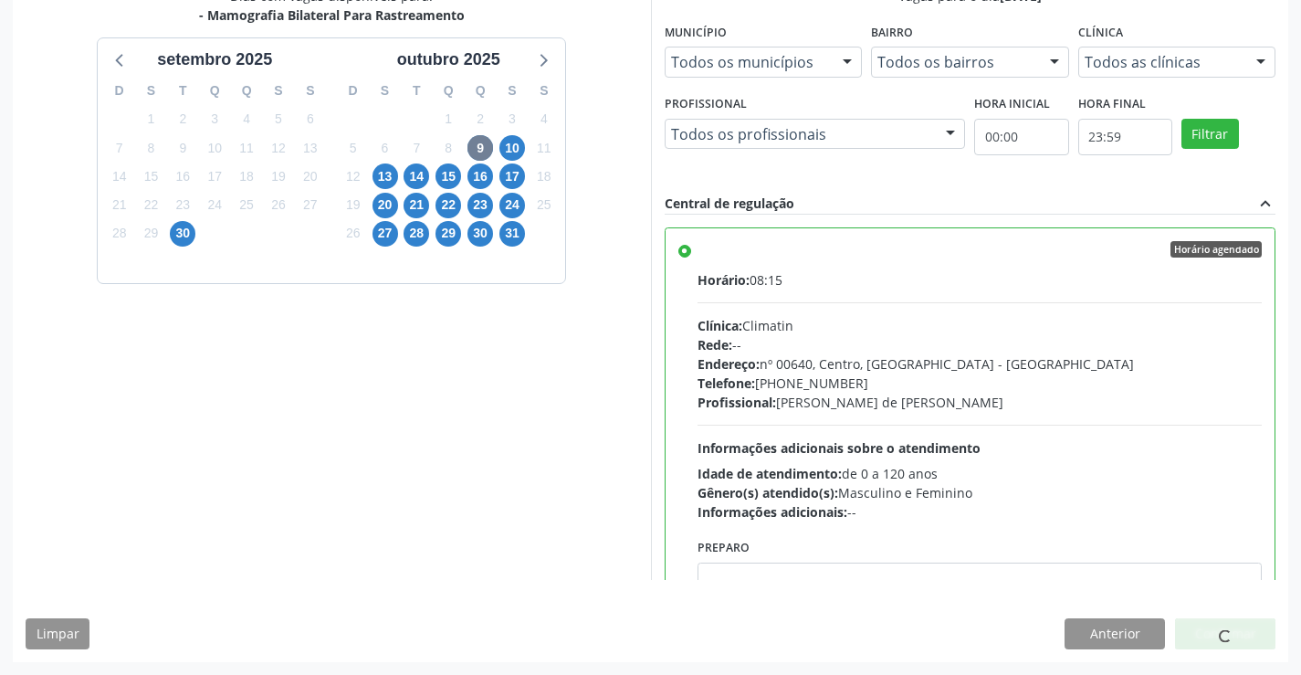
scroll to position [0, 0]
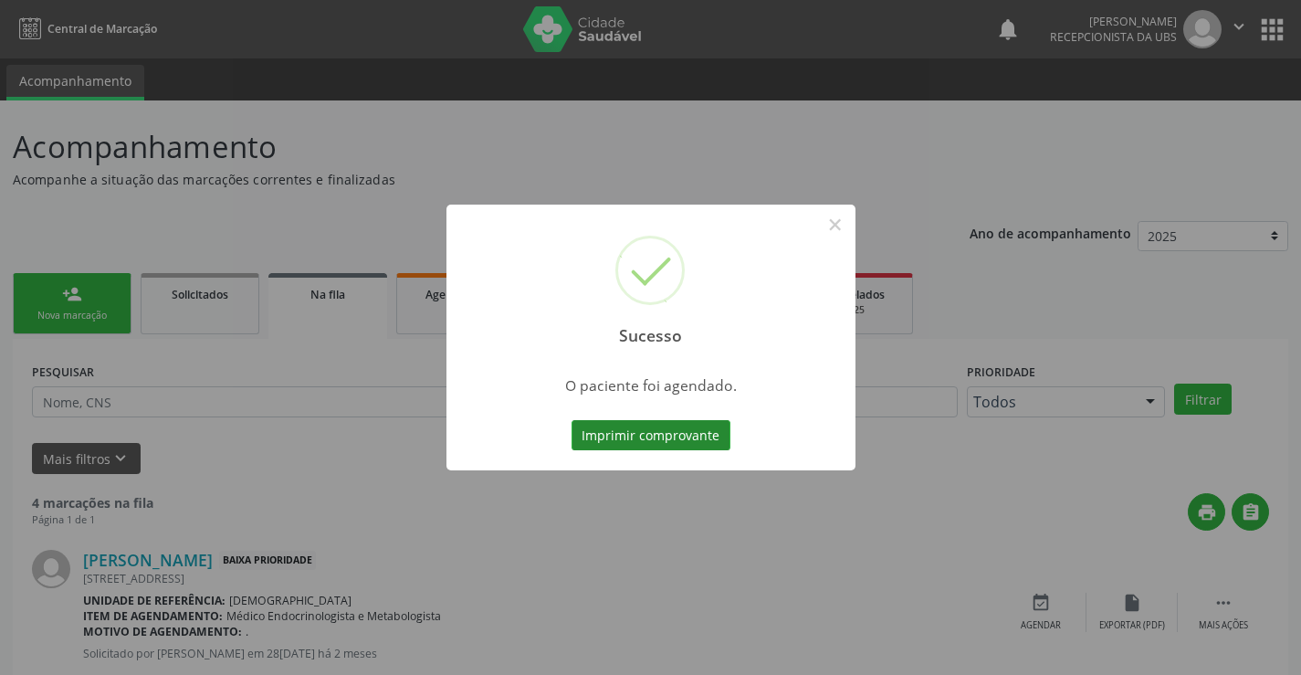
click at [668, 432] on button "Imprimir comprovante" at bounding box center [651, 435] width 159 height 31
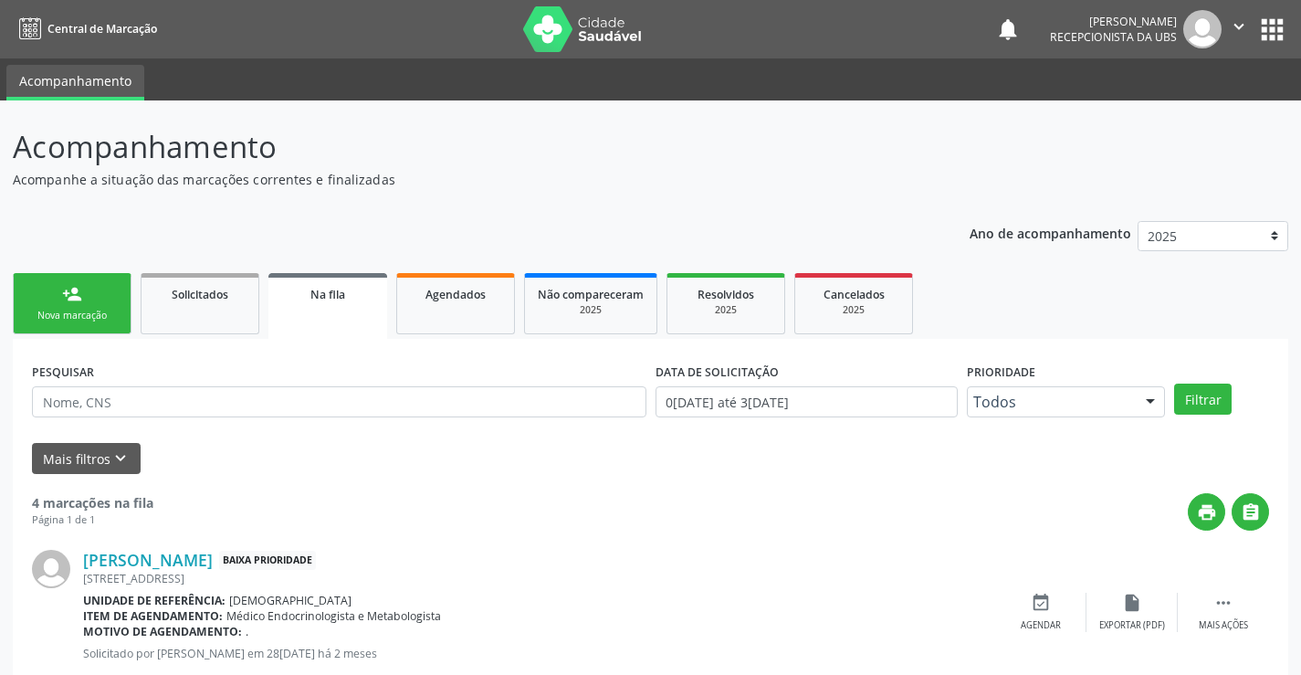
click at [100, 317] on div "Nova marcação" at bounding box center [71, 316] width 91 height 14
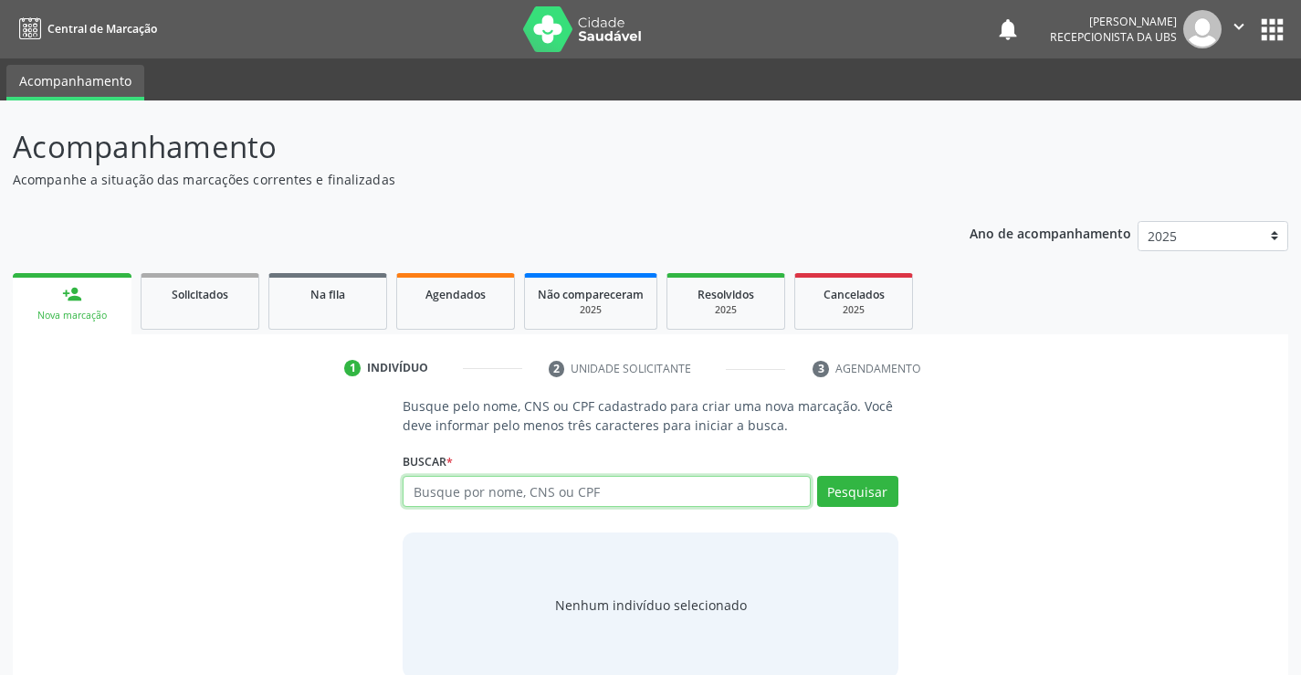
click at [581, 494] on input "text" at bounding box center [606, 491] width 407 height 31
type input "00720370400"
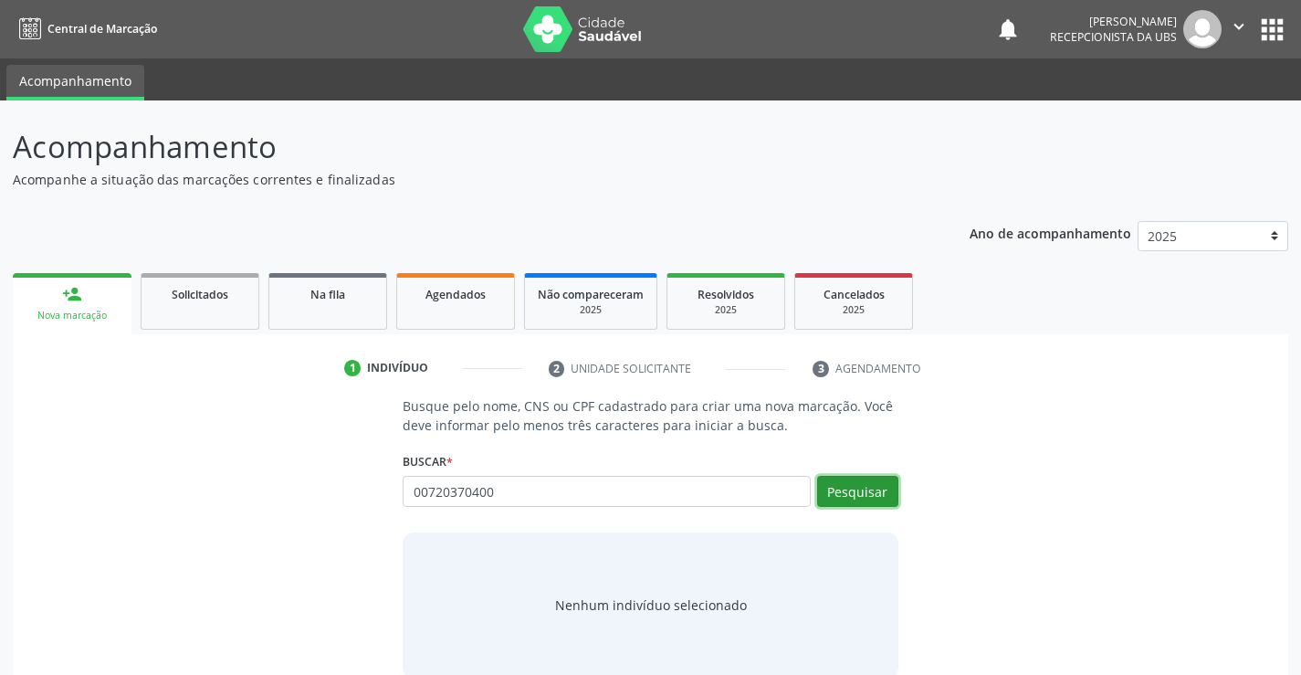
click at [867, 495] on button "Pesquisar" at bounding box center [857, 491] width 81 height 31
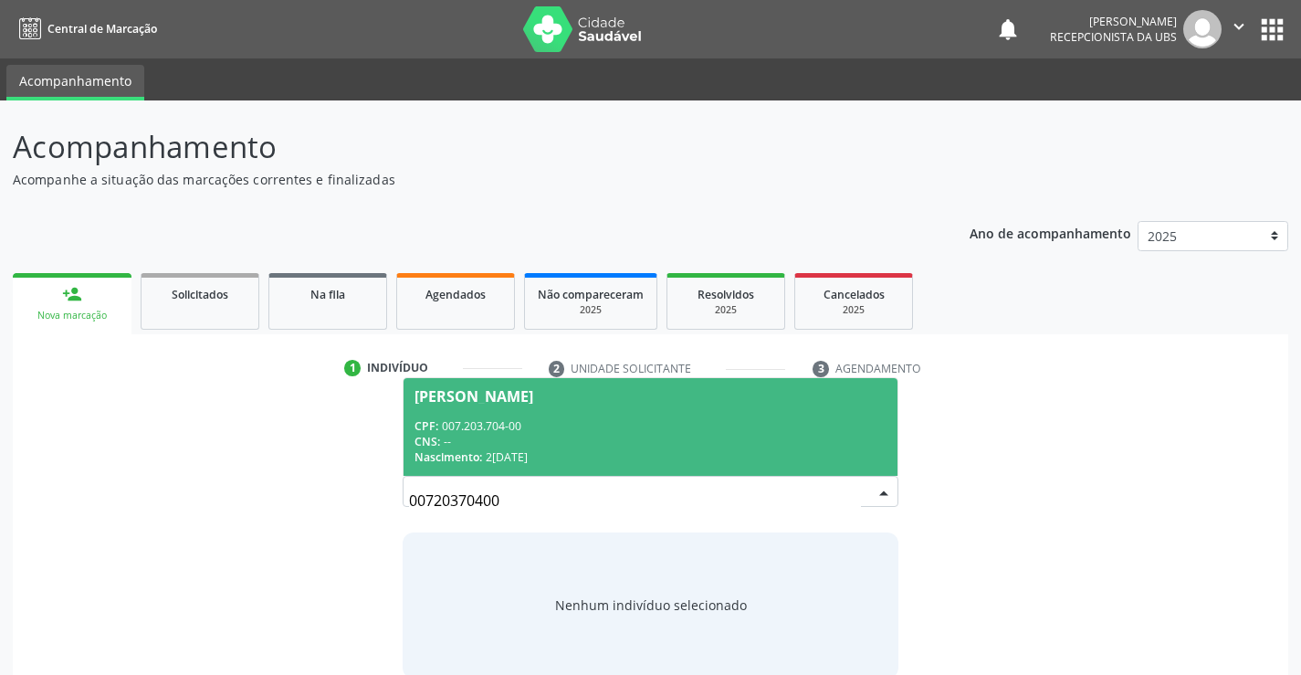
click at [452, 409] on span "[PERSON_NAME] CPF: 007.203.704-00 CNS: -- Nascimento: [DATE]" at bounding box center [650, 427] width 493 height 98
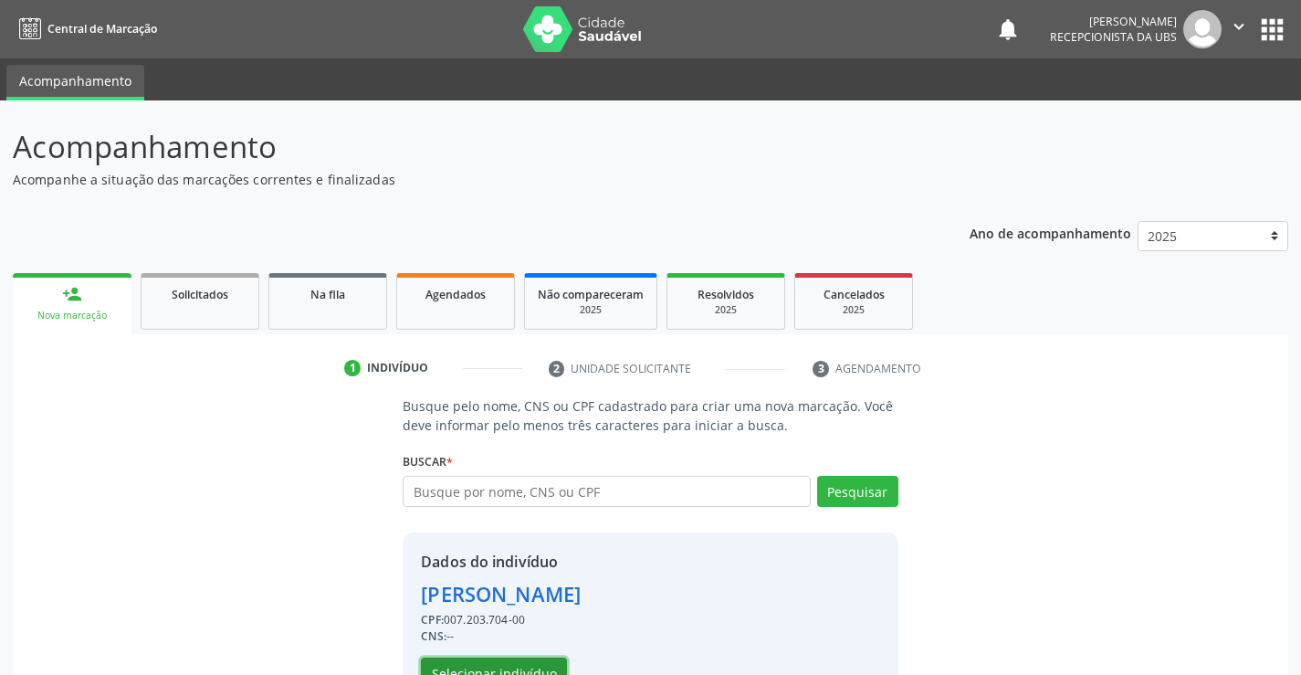
click at [466, 662] on button "Selecionar indivíduo" at bounding box center [494, 673] width 146 height 31
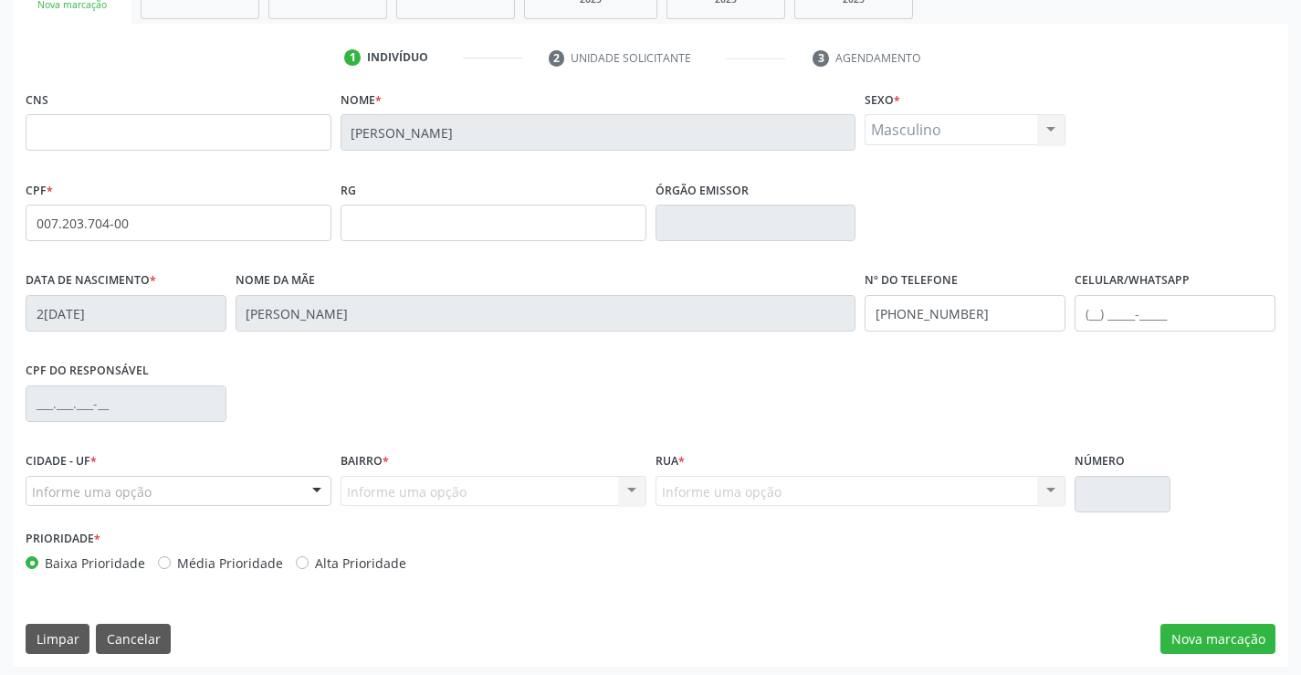
scroll to position [315, 0]
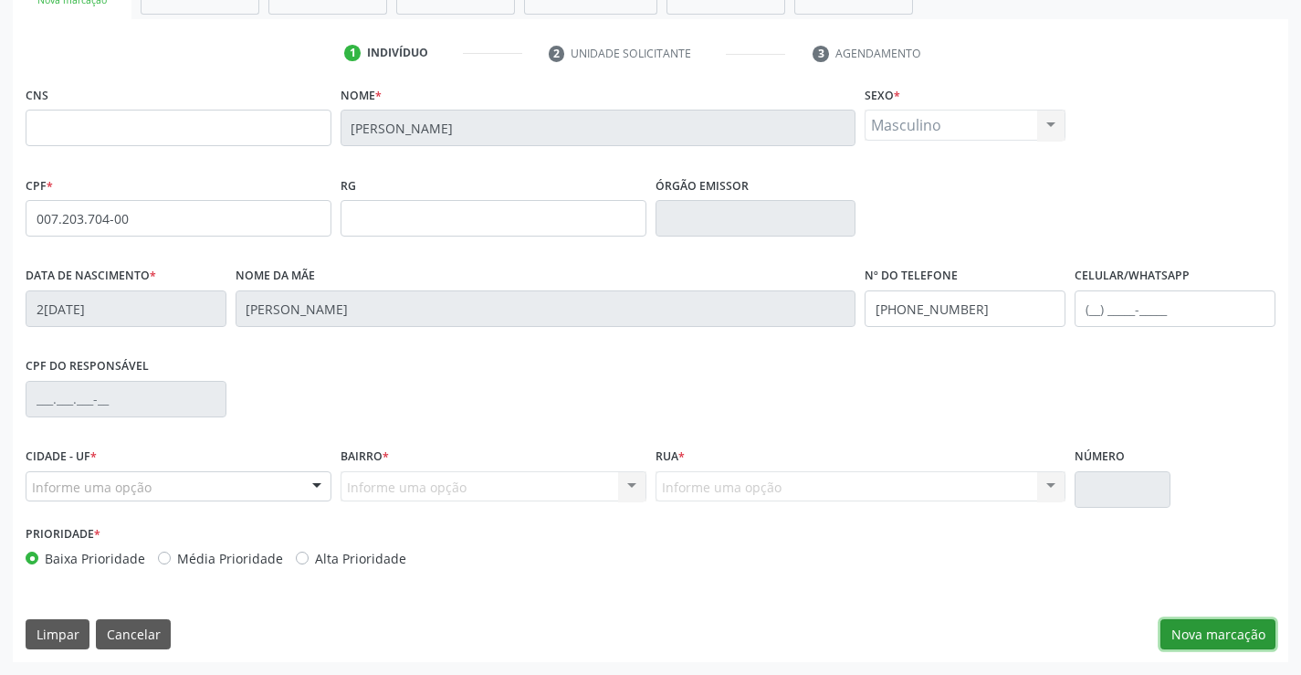
click at [1210, 626] on button "Nova marcação" at bounding box center [1218, 634] width 115 height 31
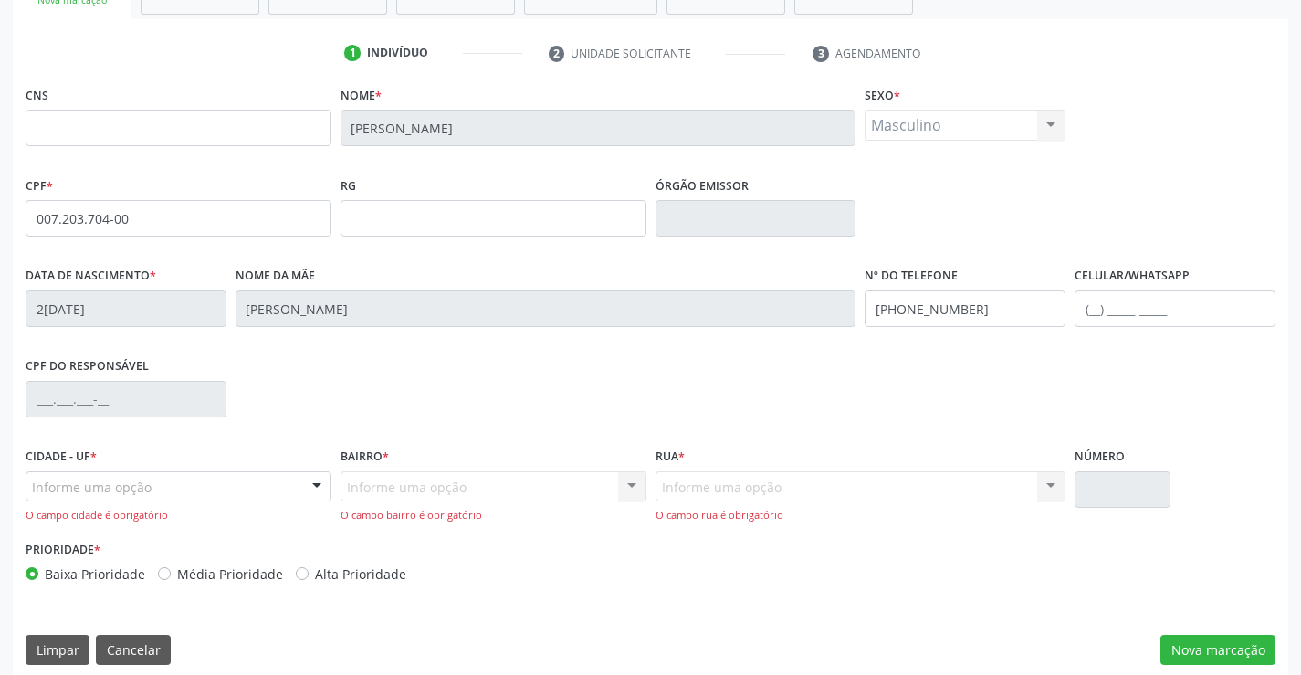
click at [315, 488] on div at bounding box center [316, 487] width 27 height 31
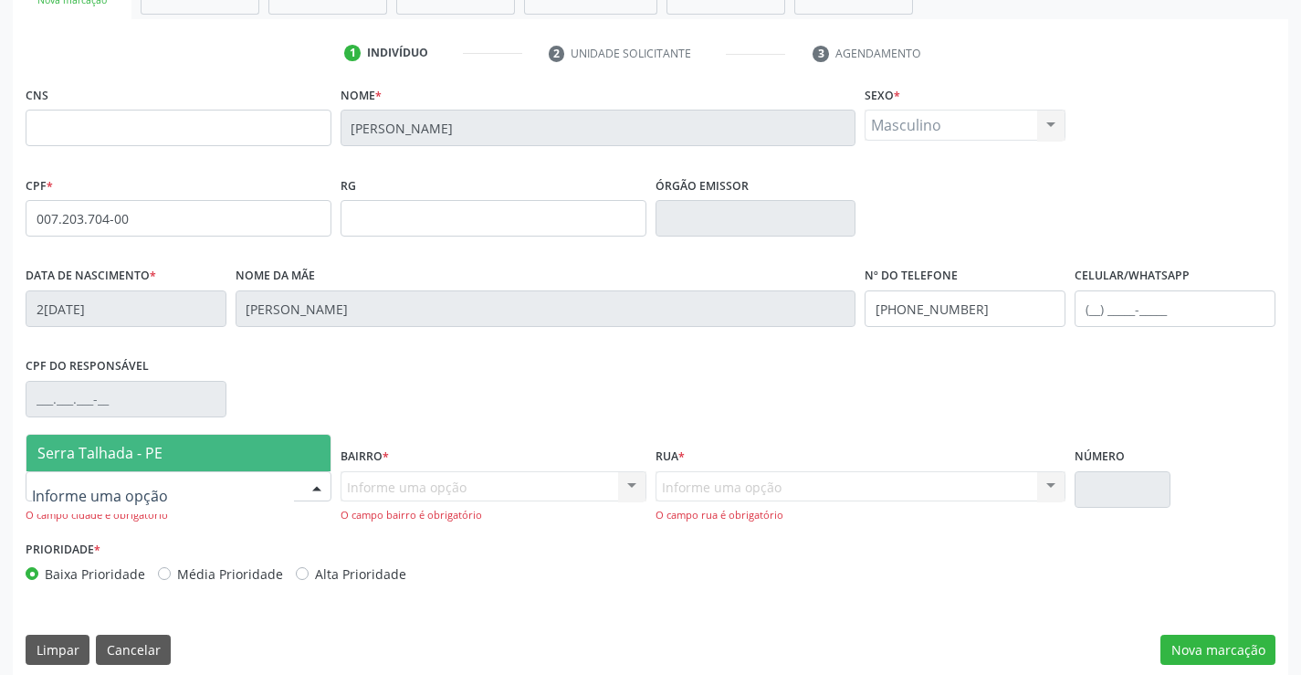
click at [129, 464] on span "Serra Talhada - PE" at bounding box center [178, 453] width 304 height 37
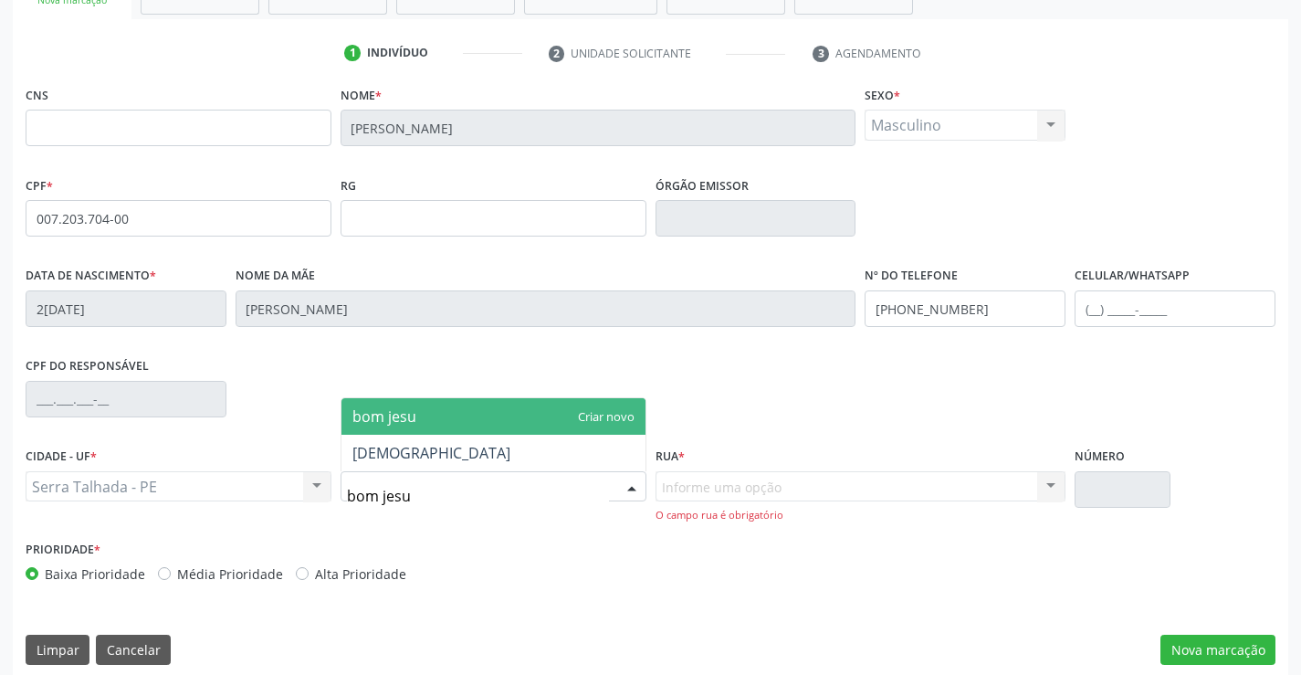
type input "bom jesus"
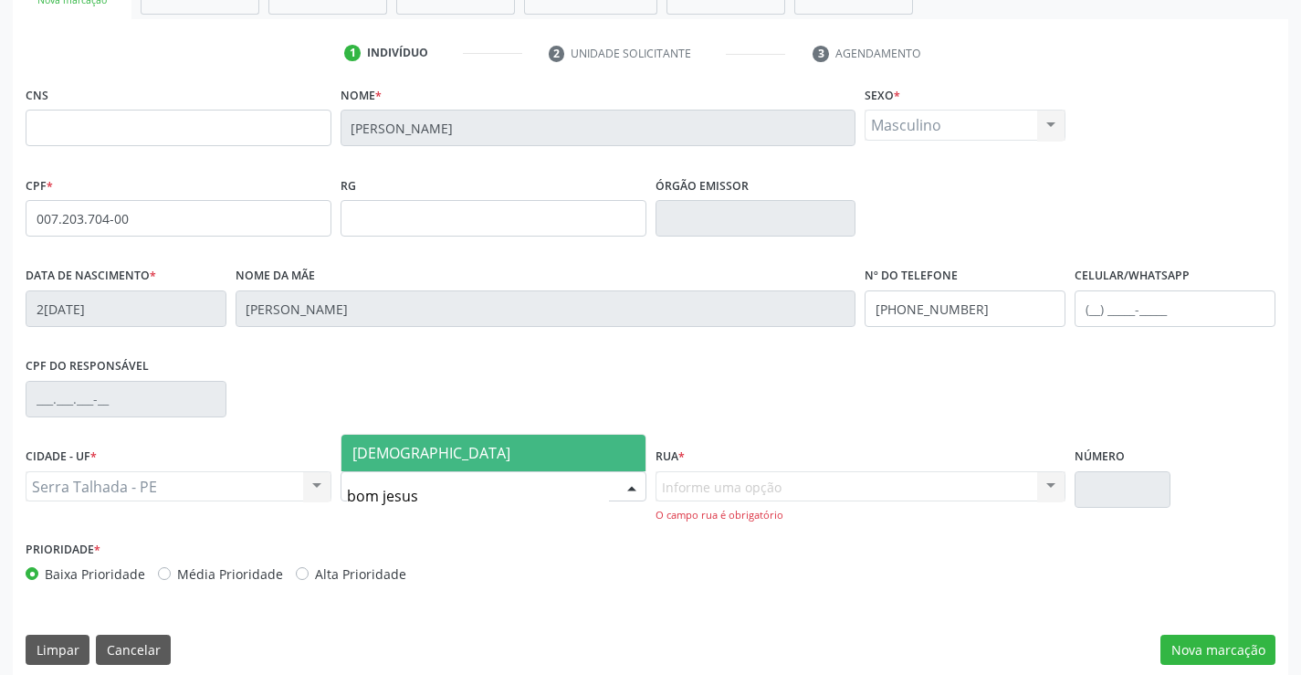
click at [431, 442] on span "[DEMOGRAPHIC_DATA]" at bounding box center [494, 453] width 304 height 37
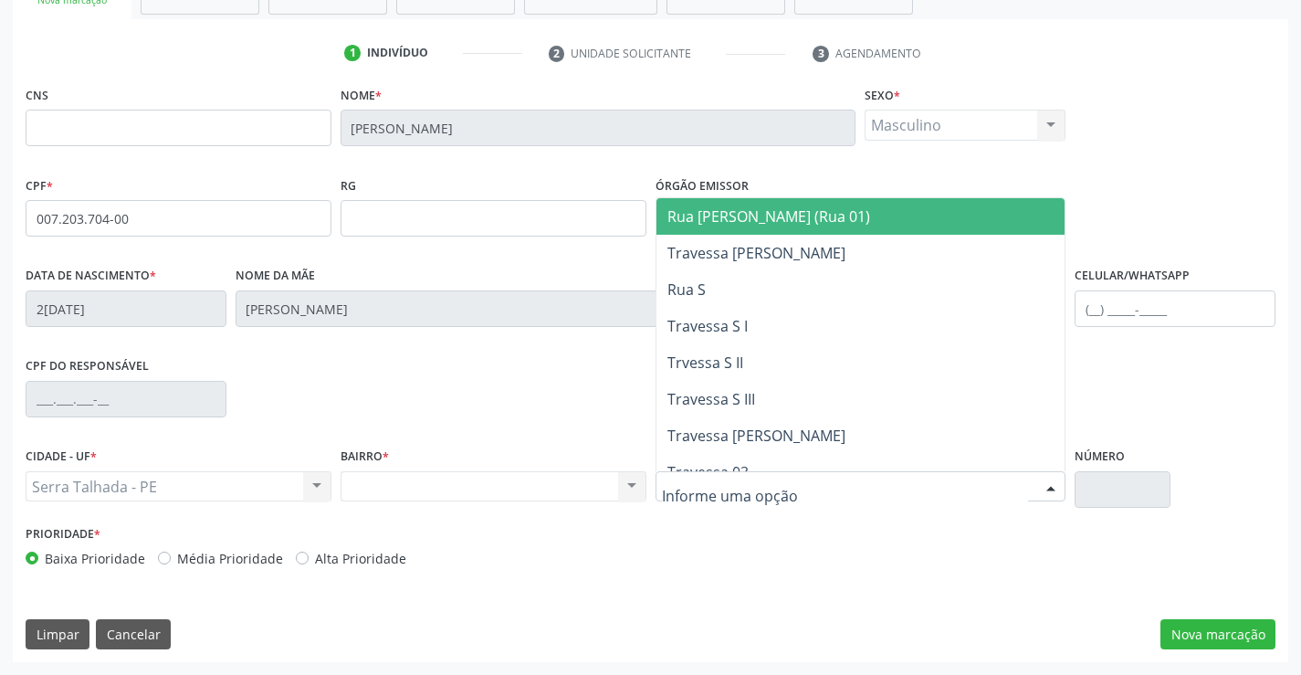
click at [805, 498] on div at bounding box center [861, 486] width 411 height 31
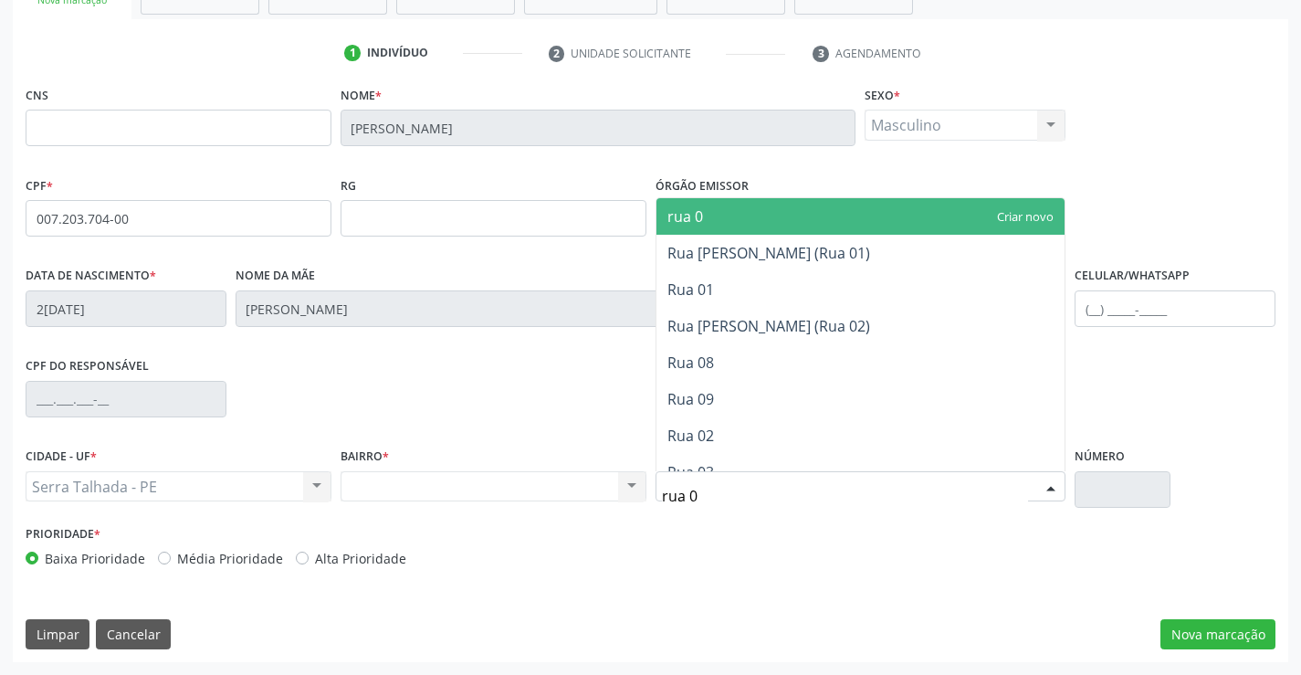
type input "rua 09"
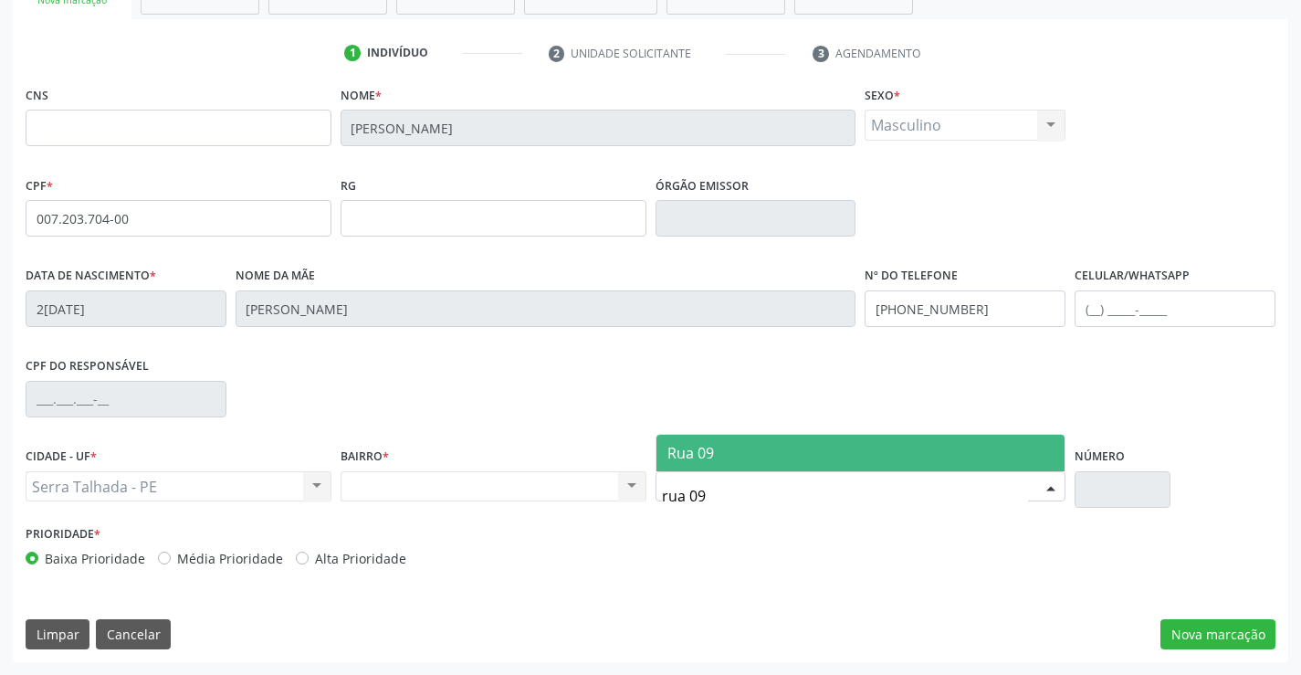
click at [827, 451] on span "Rua 09" at bounding box center [861, 453] width 409 height 37
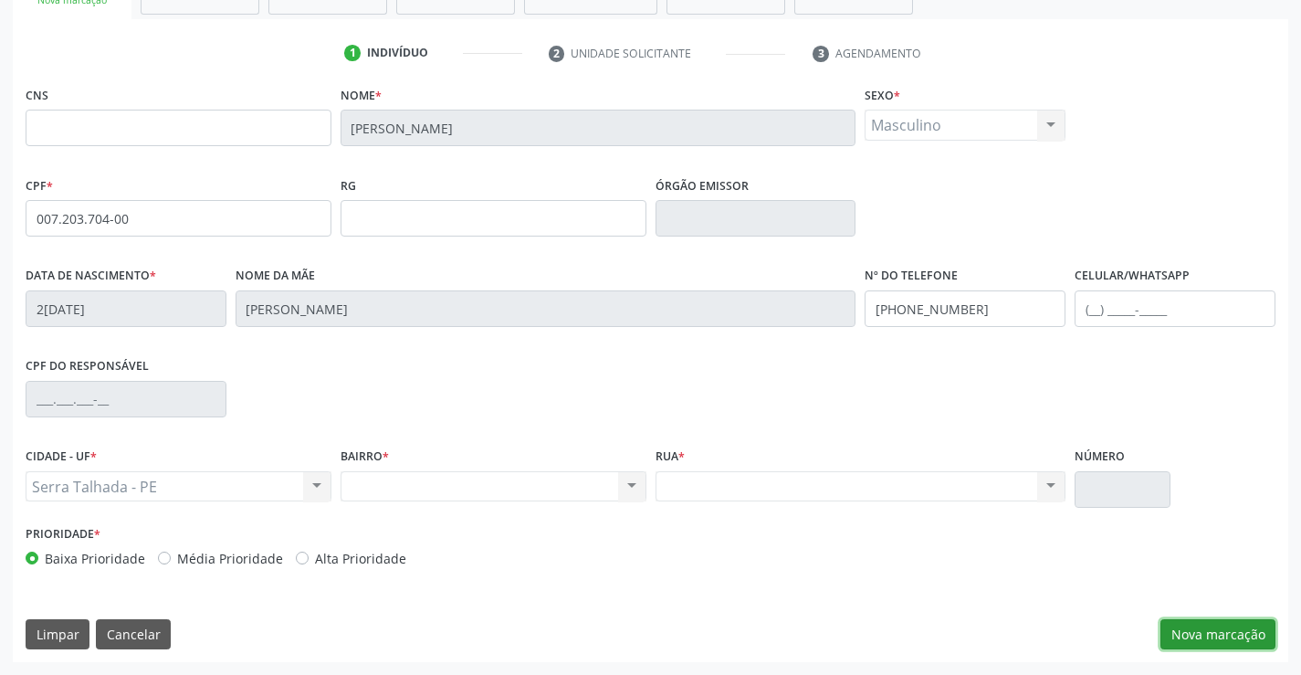
click at [1195, 626] on button "Nova marcação" at bounding box center [1218, 634] width 115 height 31
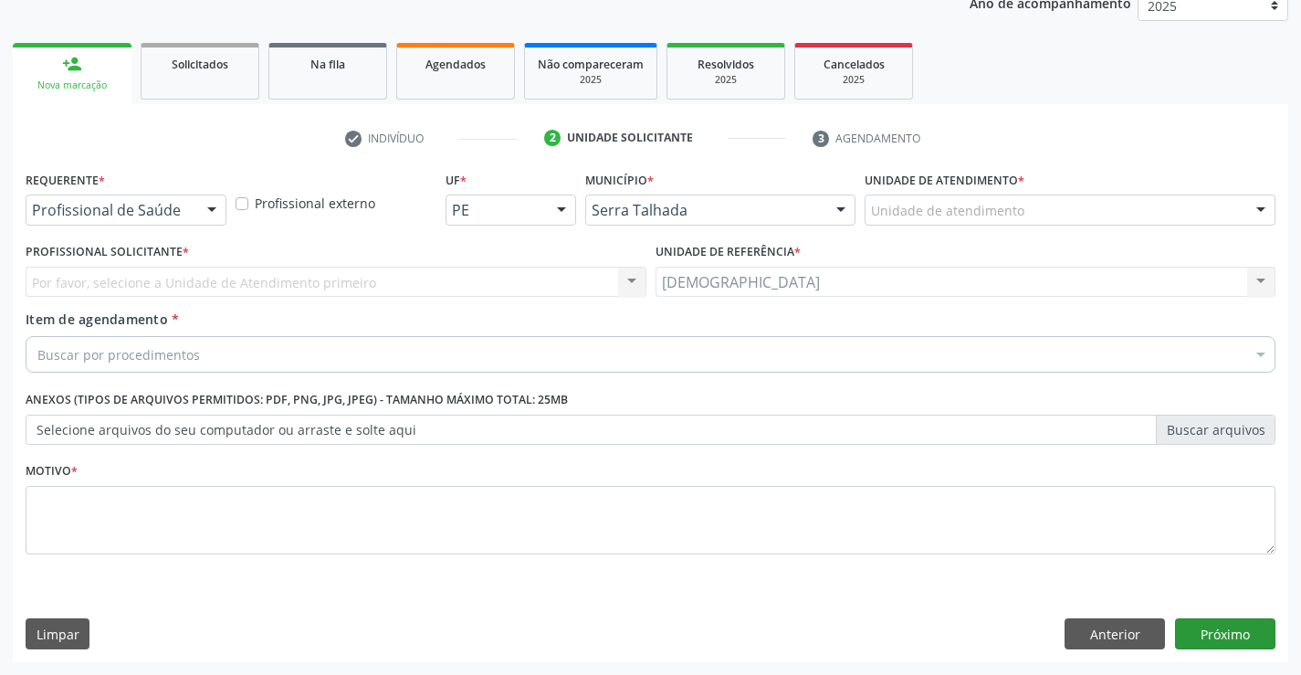
scroll to position [230, 0]
click at [1220, 628] on button "Próximo" at bounding box center [1225, 633] width 100 height 31
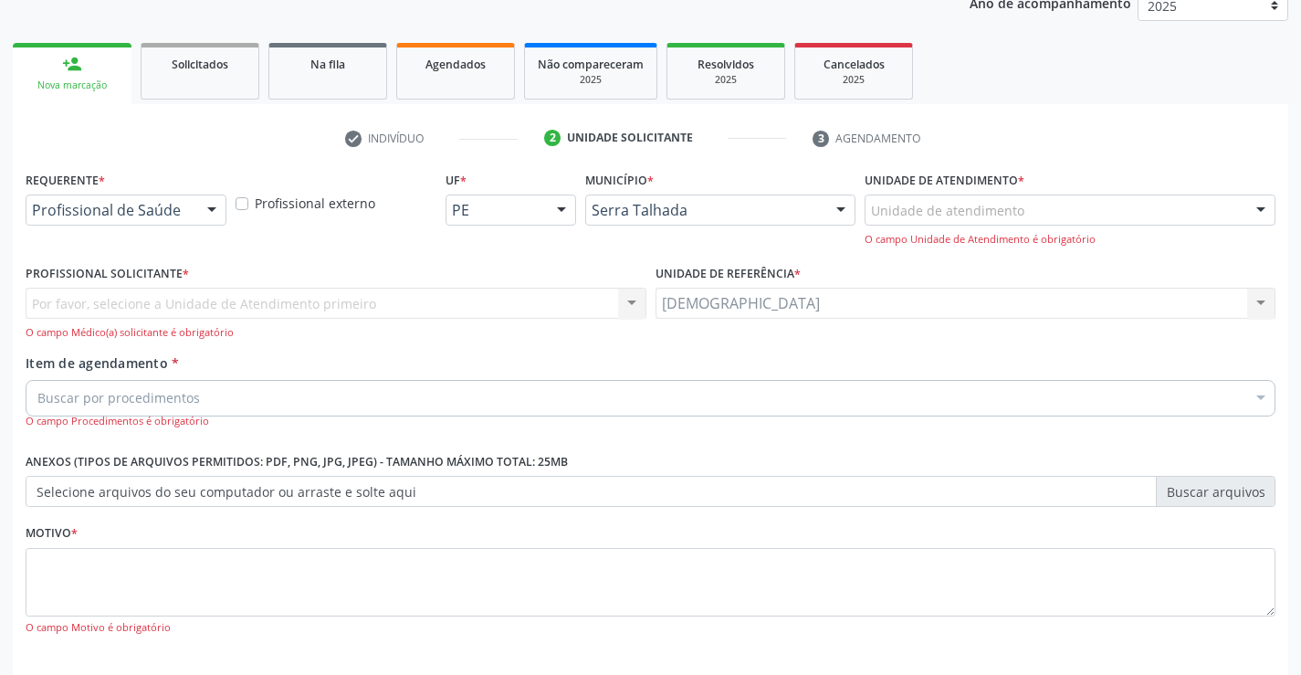
click at [211, 212] on div at bounding box center [211, 210] width 27 height 31
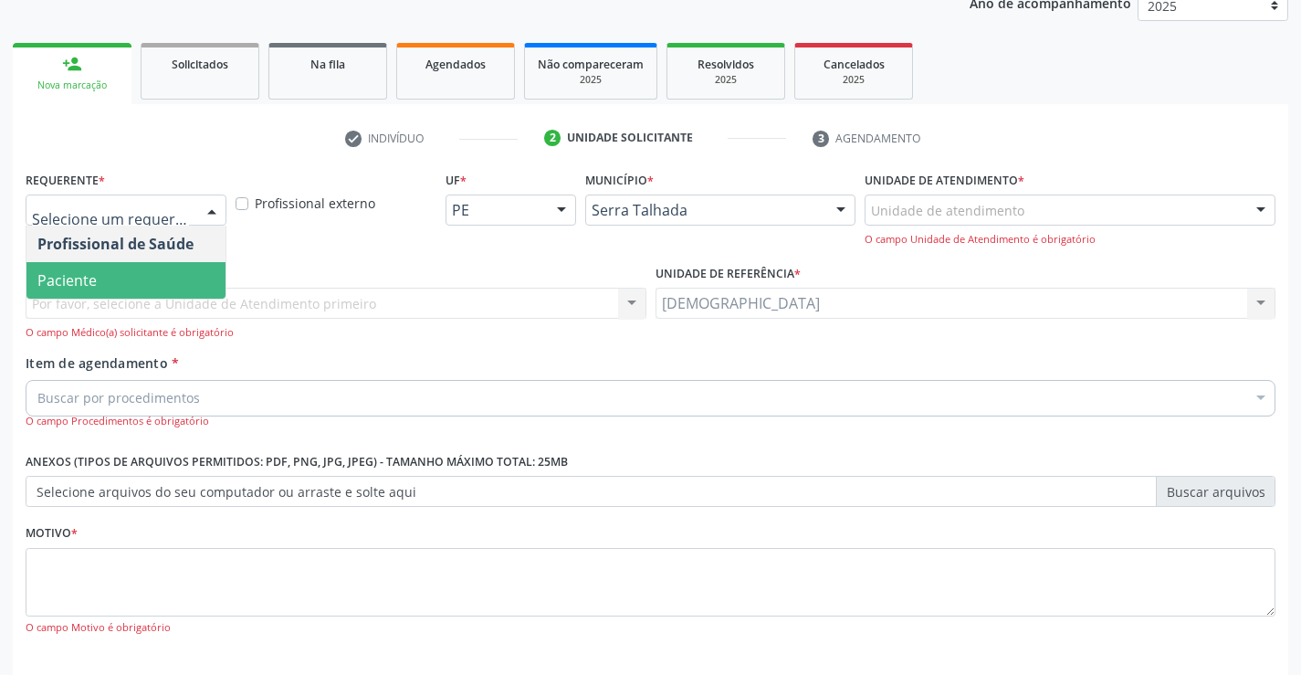
click at [103, 281] on span "Paciente" at bounding box center [125, 280] width 199 height 37
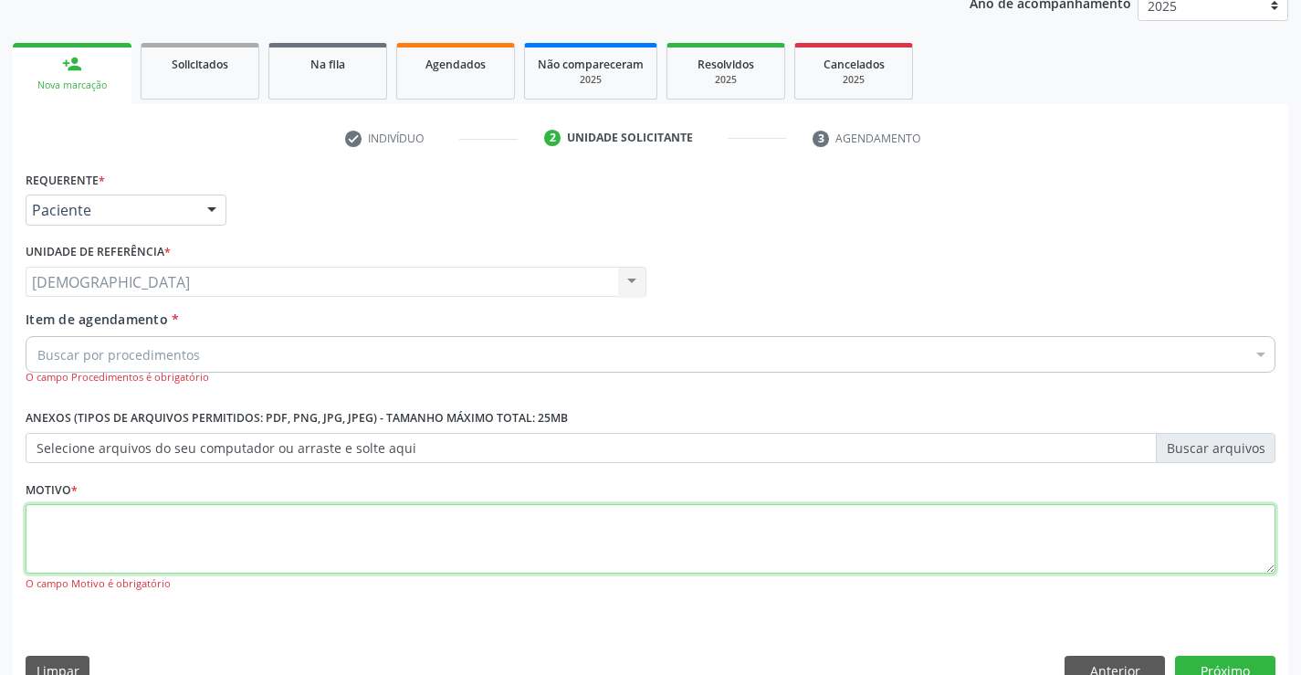
click at [82, 514] on textarea at bounding box center [651, 538] width 1250 height 69
type textarea "."
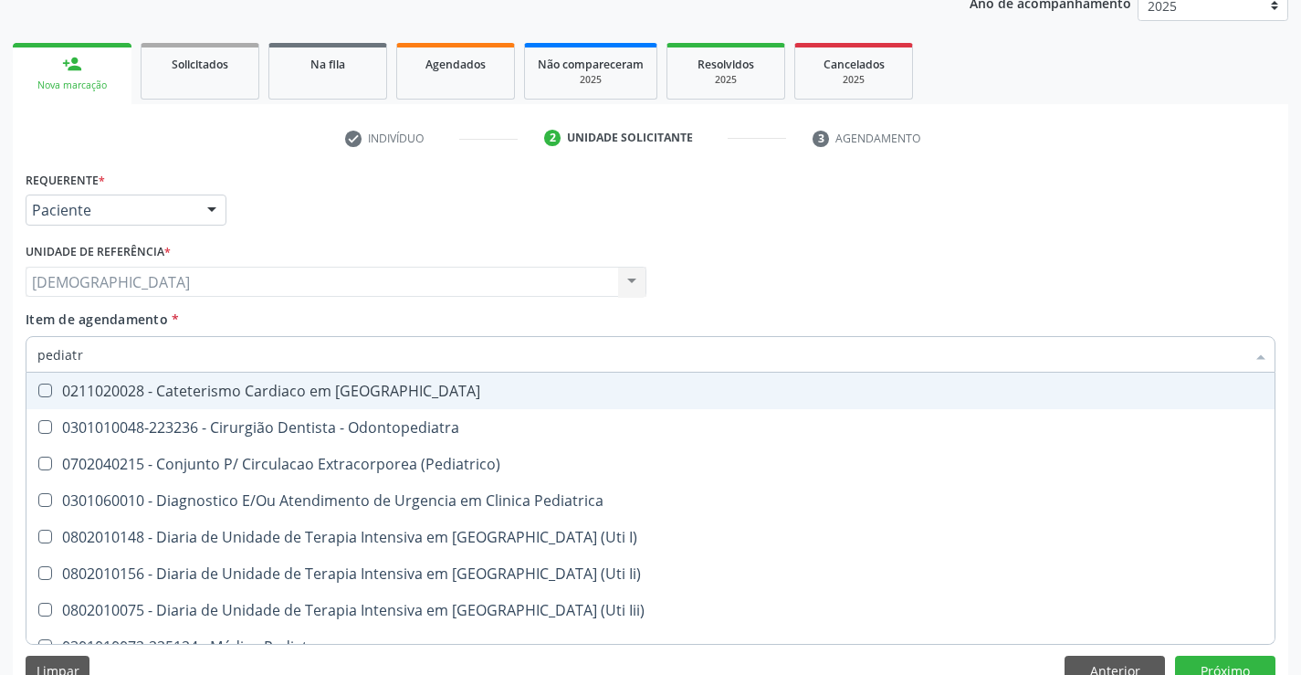
type input "pediatra"
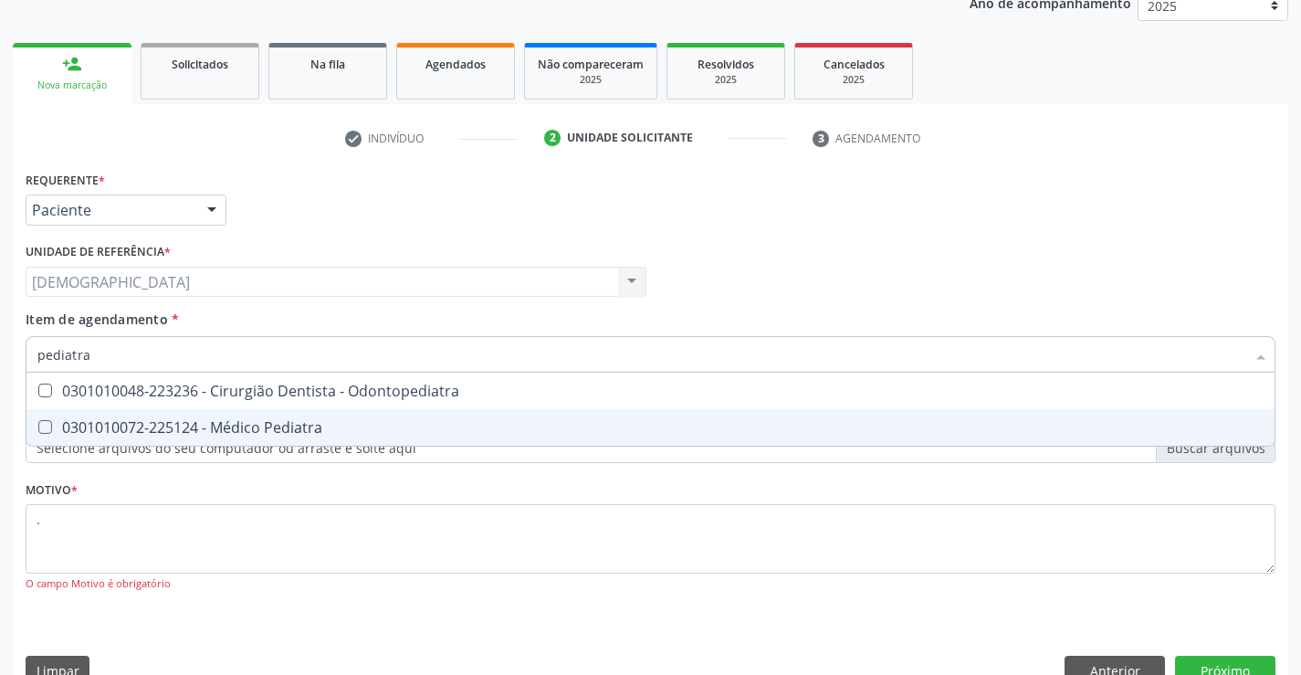
click at [222, 420] on div "0301010072-225124 - Médico Pediatra" at bounding box center [650, 427] width 1227 height 15
checkbox Pediatra "true"
click at [1195, 670] on button "Próximo" at bounding box center [1225, 671] width 100 height 31
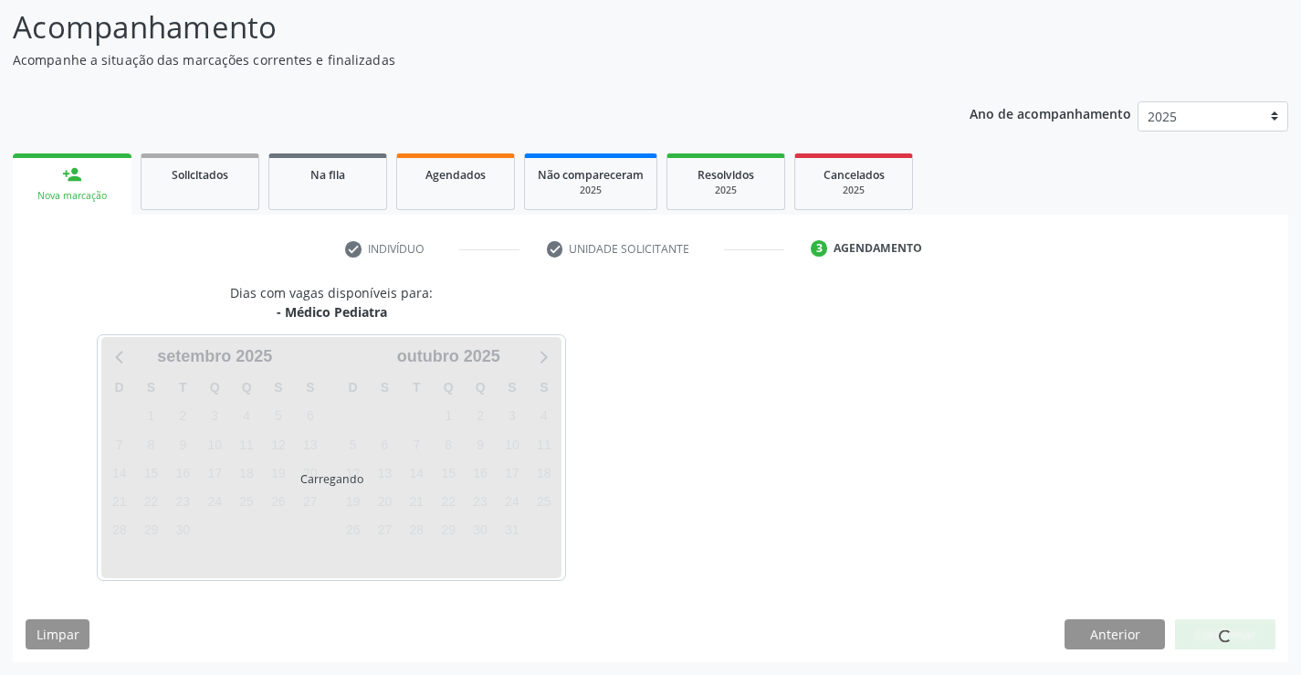
scroll to position [120, 0]
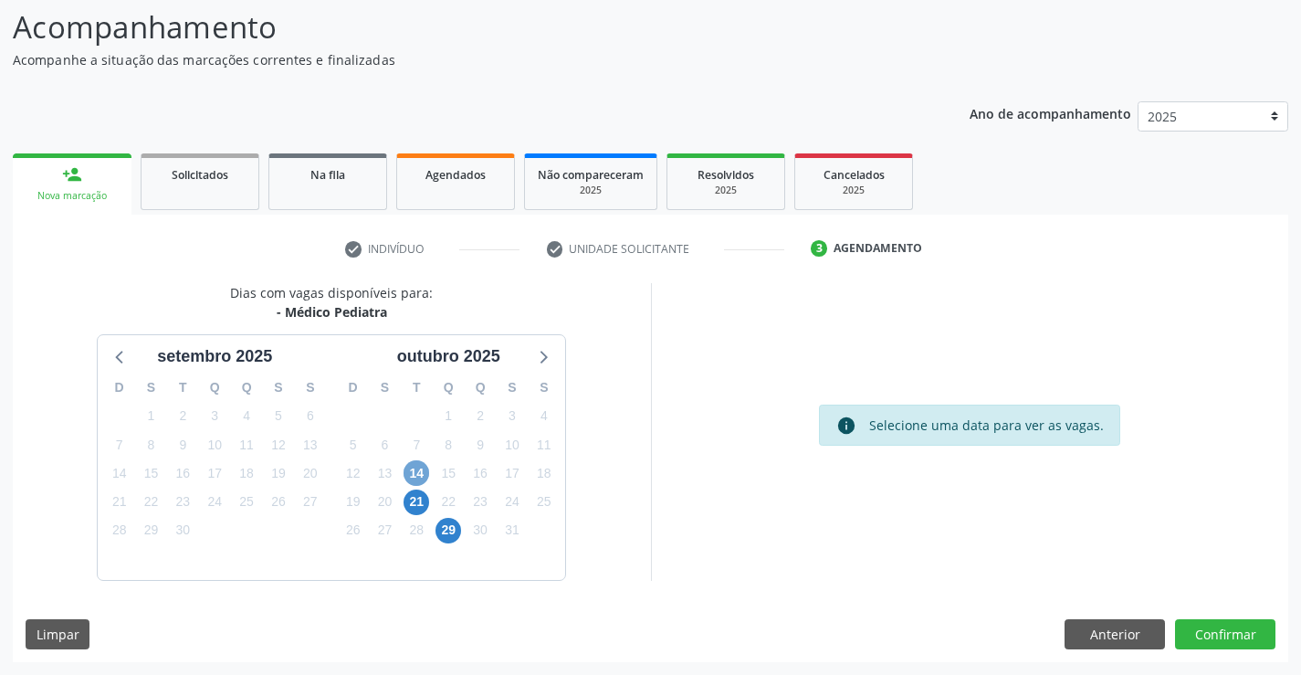
click at [415, 472] on span "14" at bounding box center [417, 473] width 26 height 26
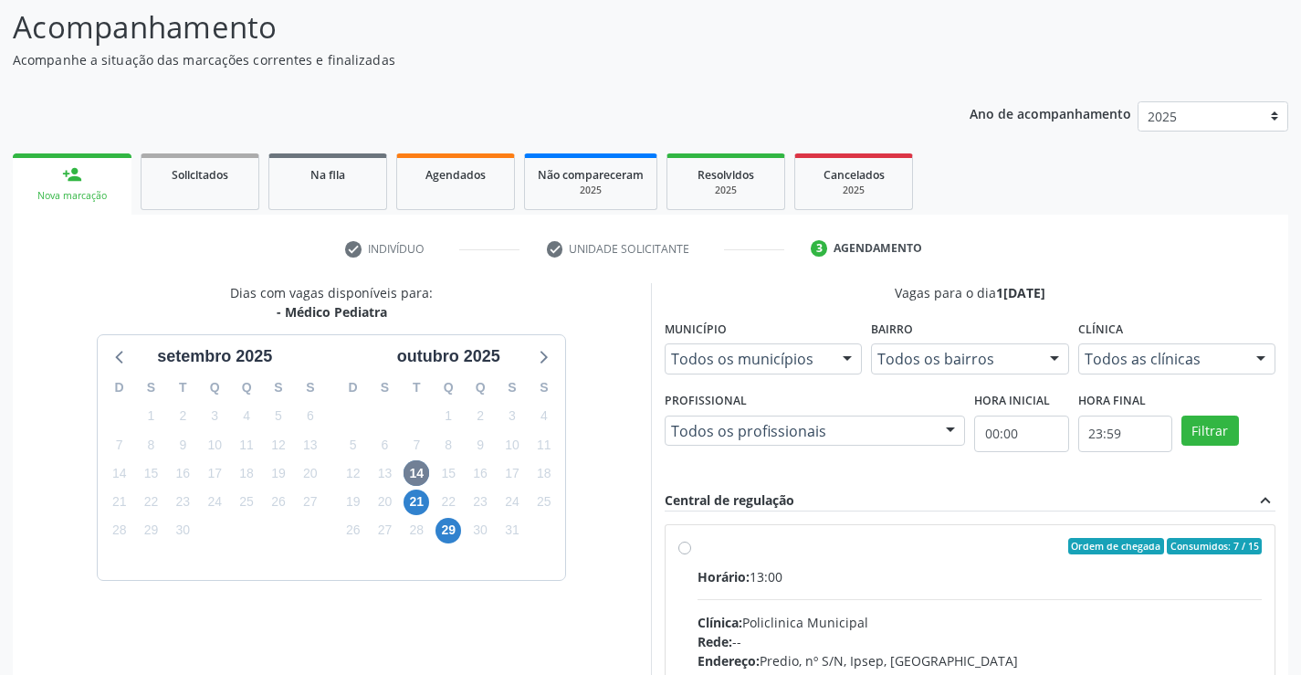
click at [711, 546] on div "Ordem de chegada Consumidos: 7 / 15" at bounding box center [980, 546] width 565 height 16
click at [691, 546] on input "Ordem de chegada Consumidos: 7 / 15 Horário: 13:00 Clínica: Policlinica Municip…" at bounding box center [685, 546] width 13 height 16
radio input "true"
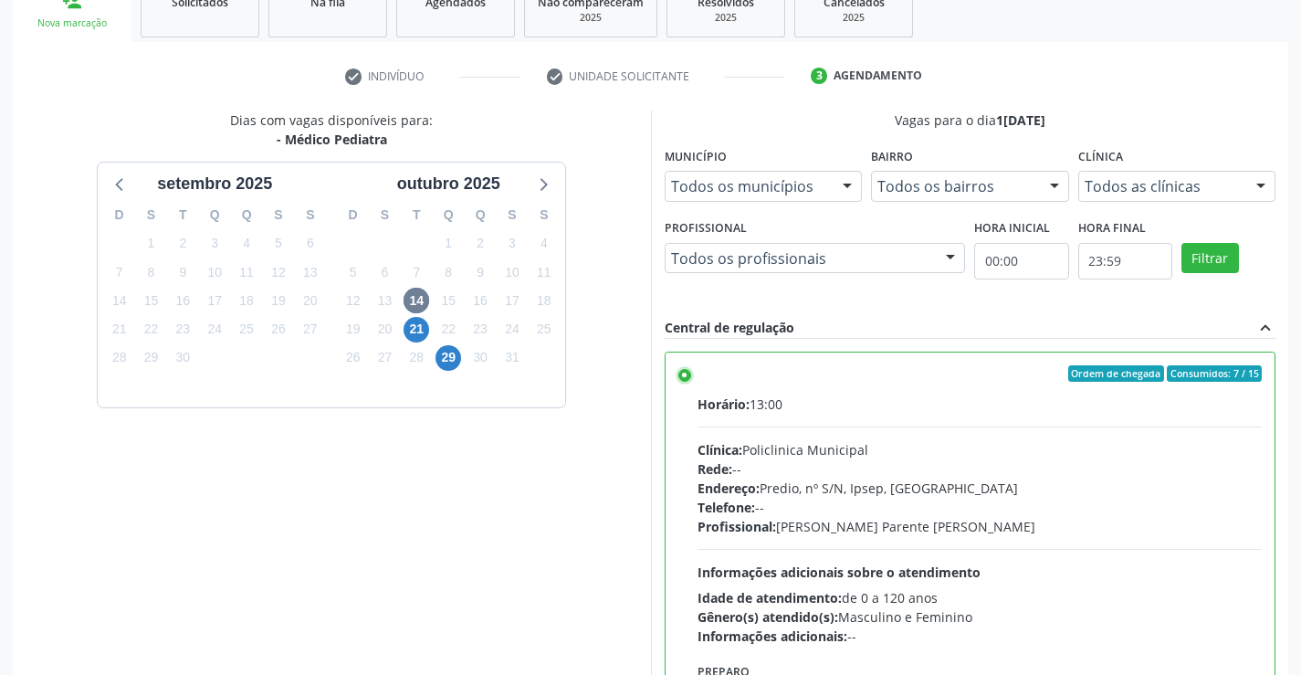
scroll to position [416, 0]
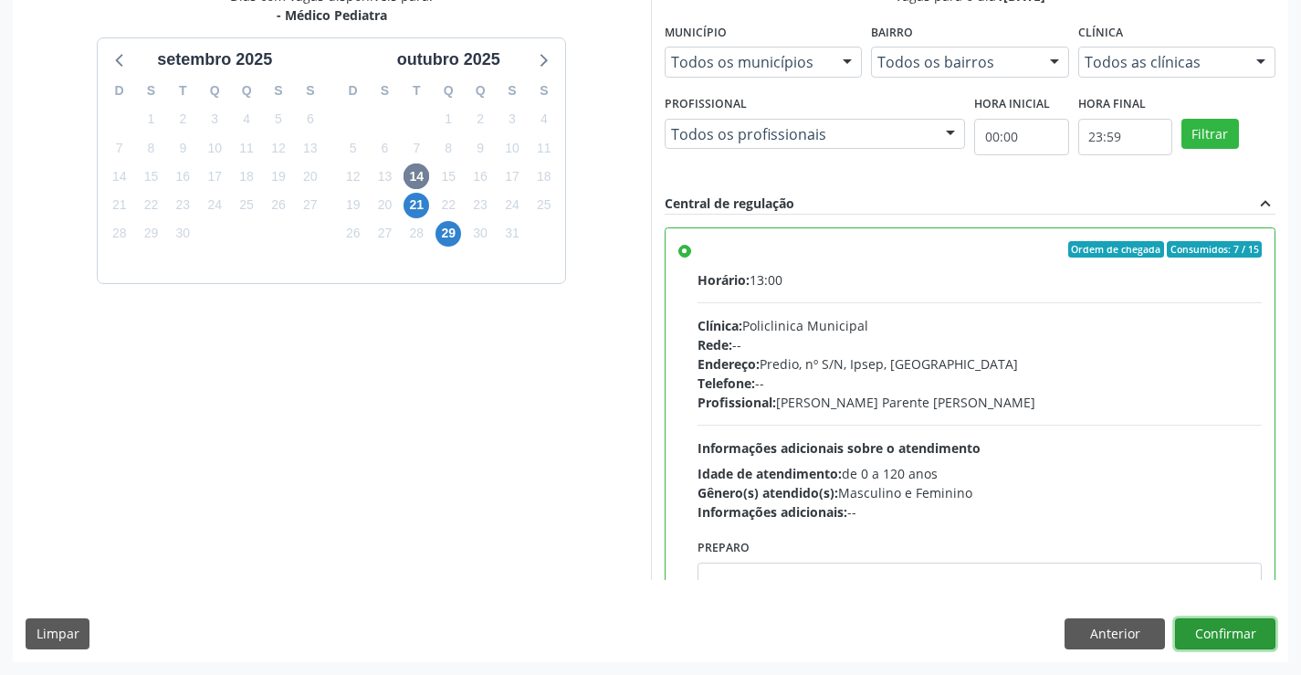
click at [1221, 637] on button "Confirmar" at bounding box center [1225, 633] width 100 height 31
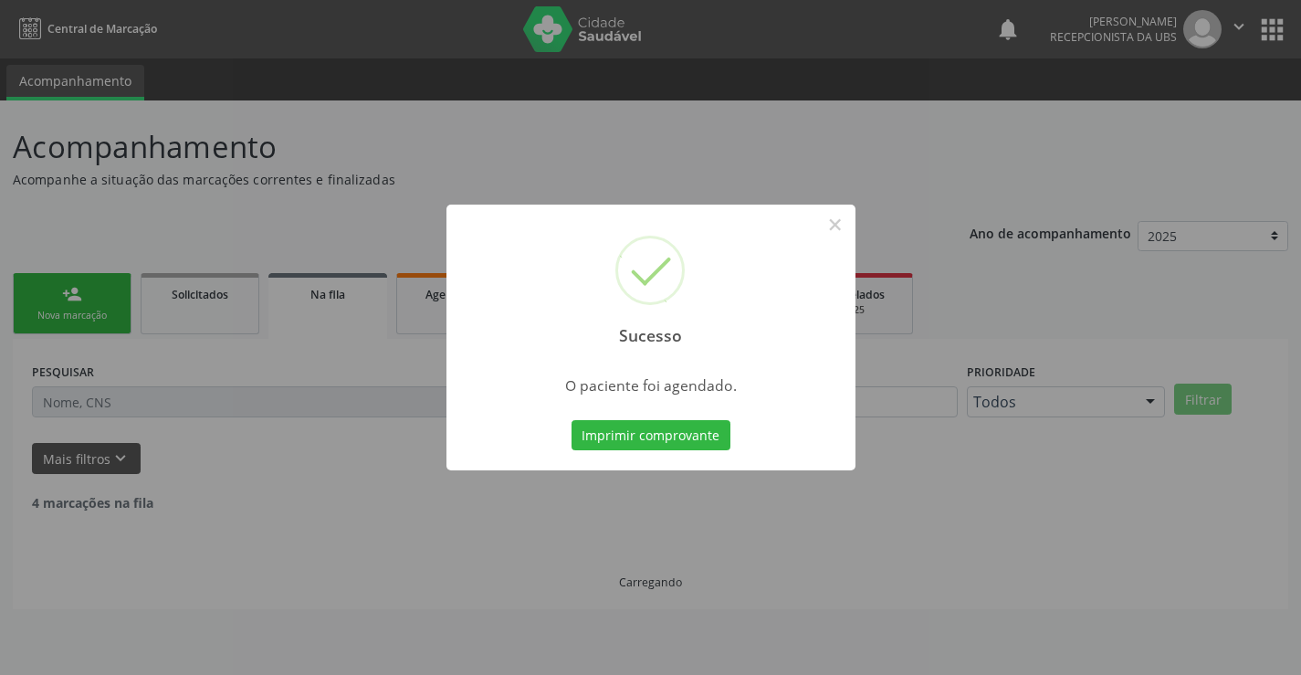
scroll to position [0, 0]
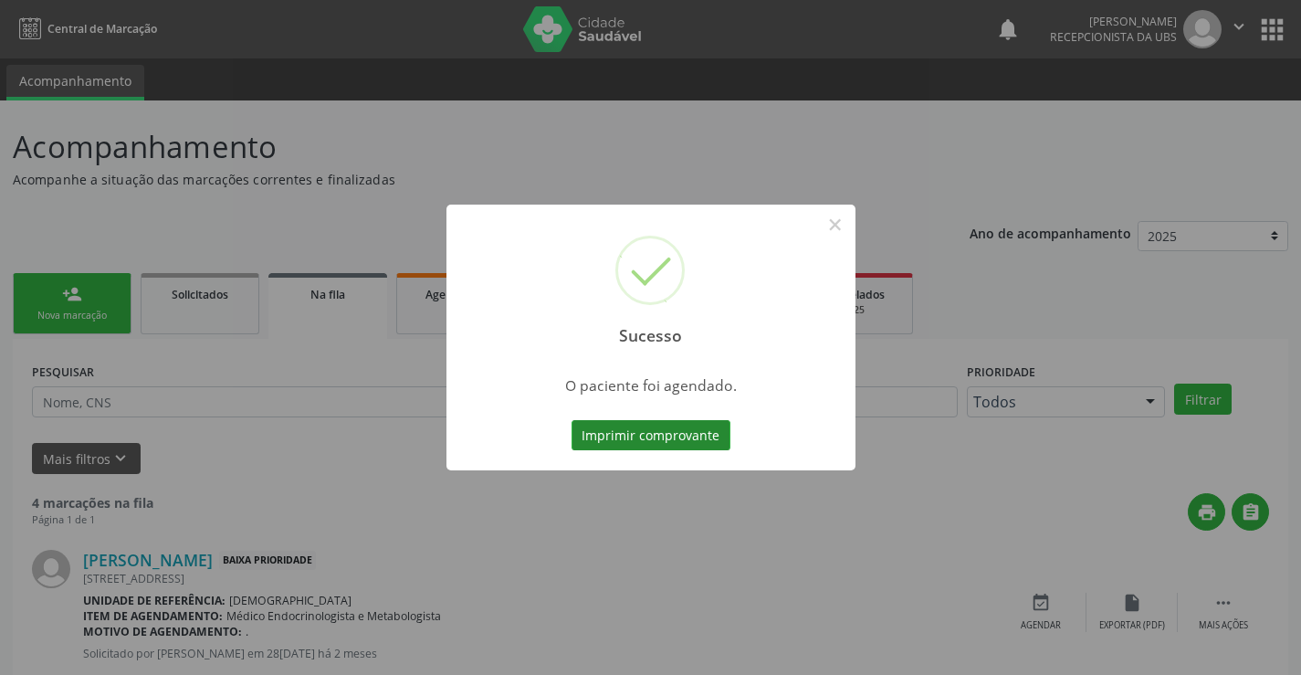
click at [636, 436] on button "Imprimir comprovante" at bounding box center [651, 435] width 159 height 31
